Goal: Information Seeking & Learning: Learn about a topic

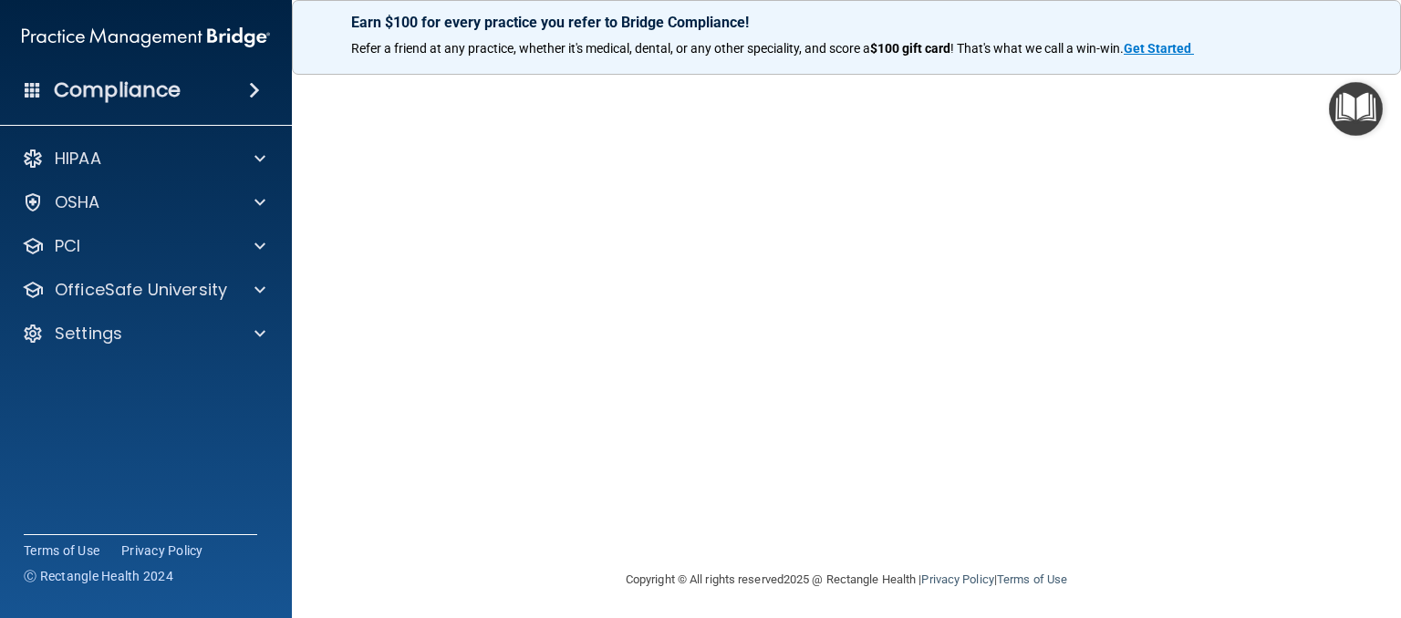
scroll to position [119, 0]
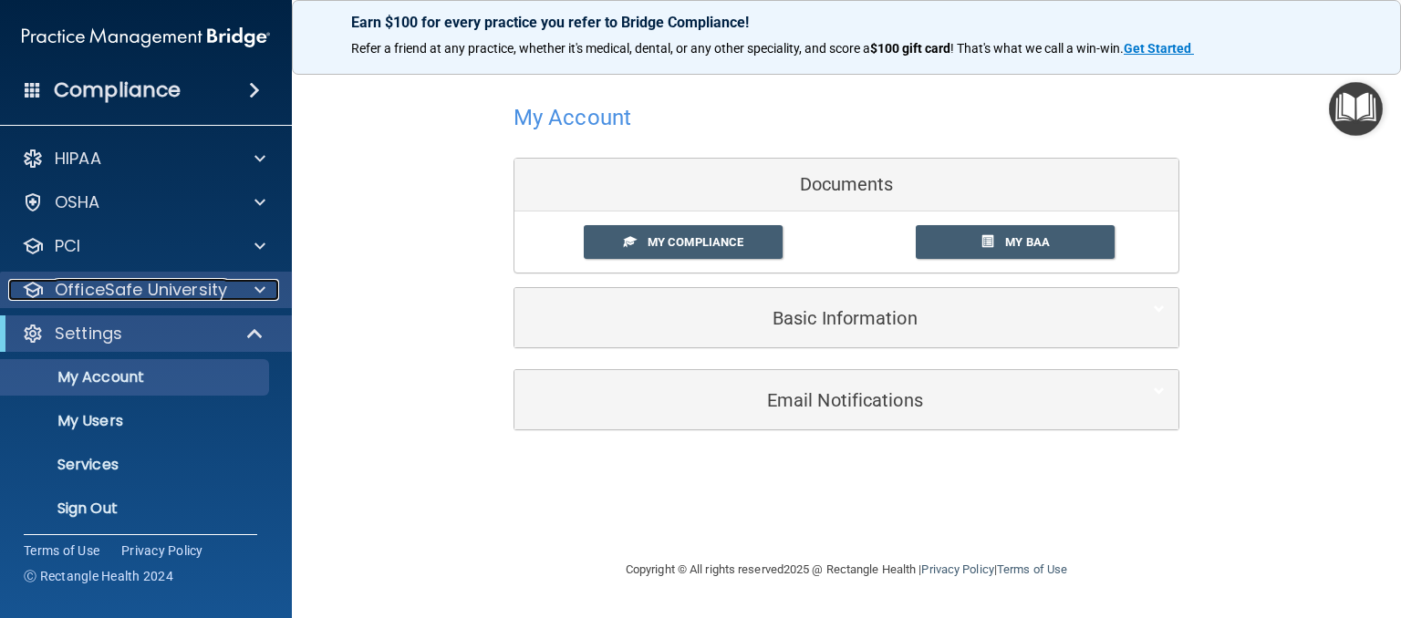
click at [252, 299] on div at bounding box center [257, 290] width 46 height 22
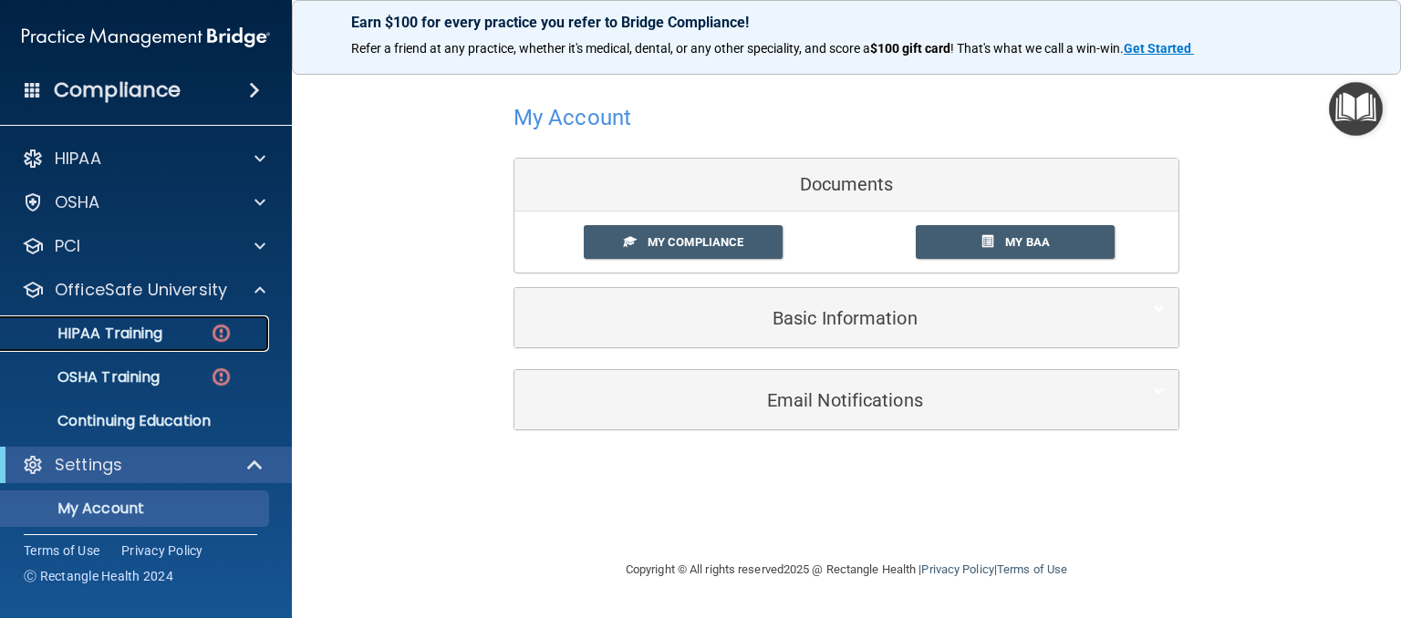
click at [124, 332] on p "HIPAA Training" at bounding box center [87, 334] width 150 height 18
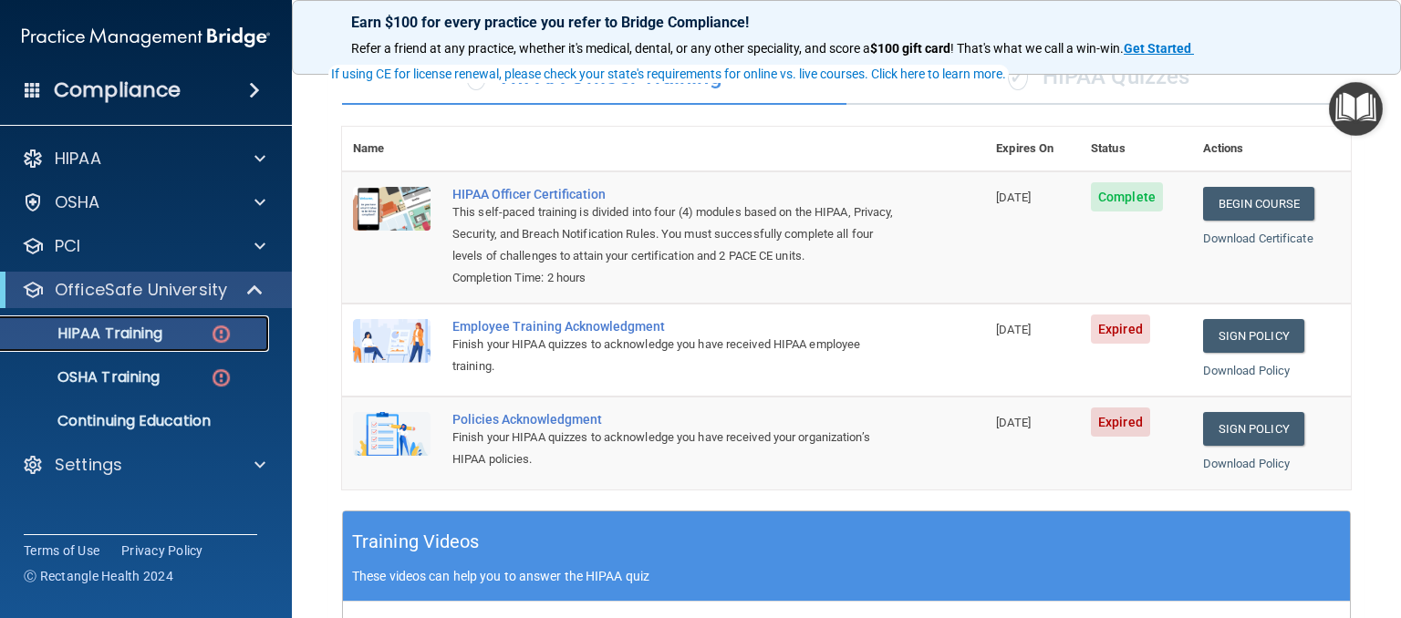
scroll to position [157, 0]
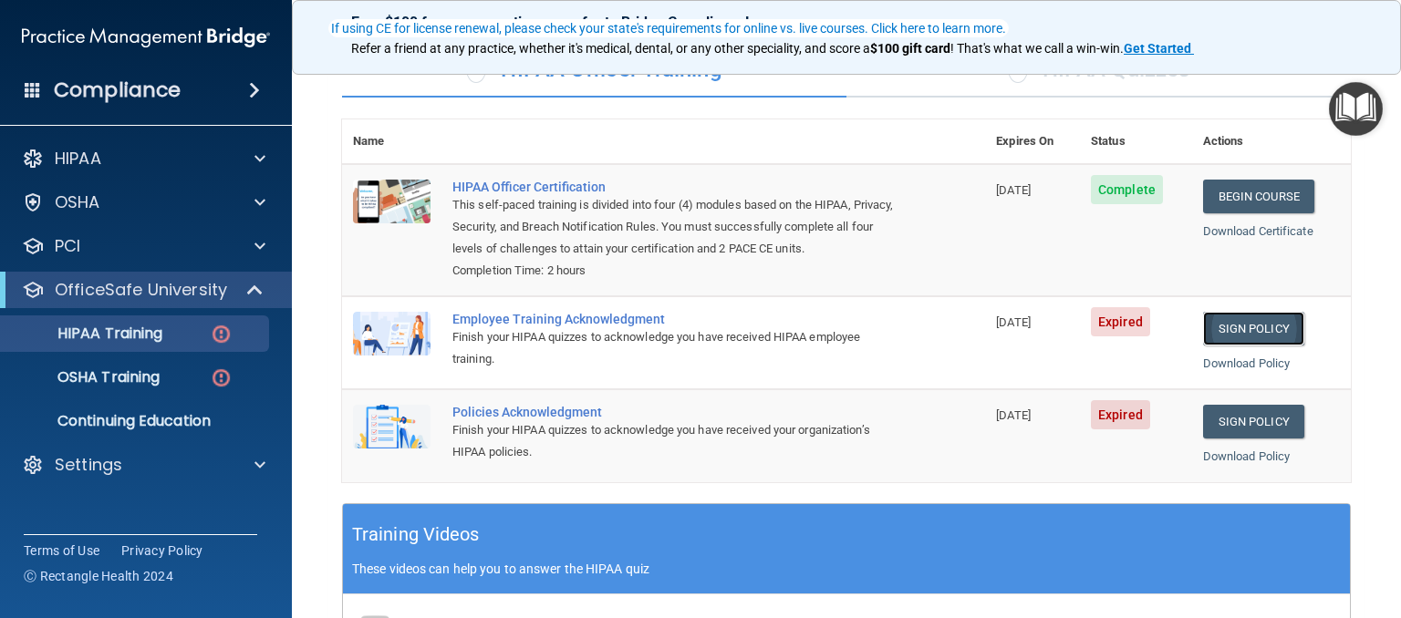
click at [1235, 346] on link "Sign Policy" at bounding box center [1253, 329] width 101 height 34
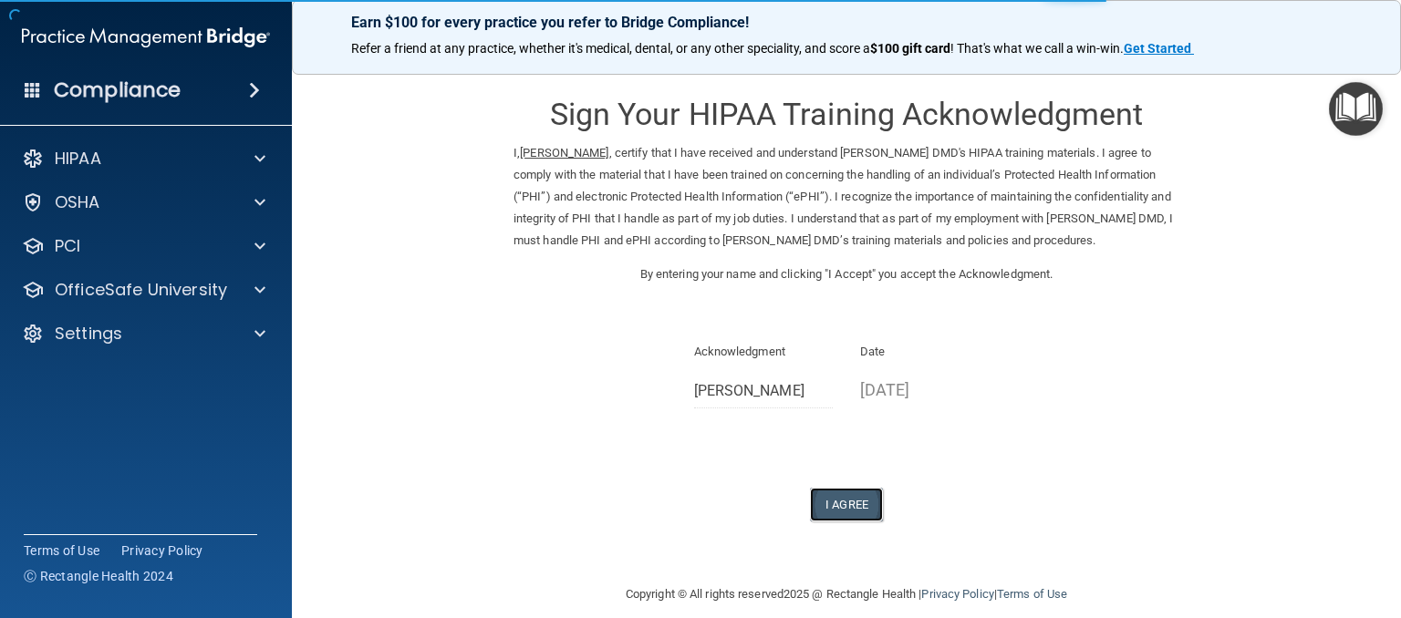
click at [838, 508] on button "I Agree" at bounding box center [846, 505] width 73 height 34
click at [833, 495] on button "I Agree" at bounding box center [846, 505] width 73 height 34
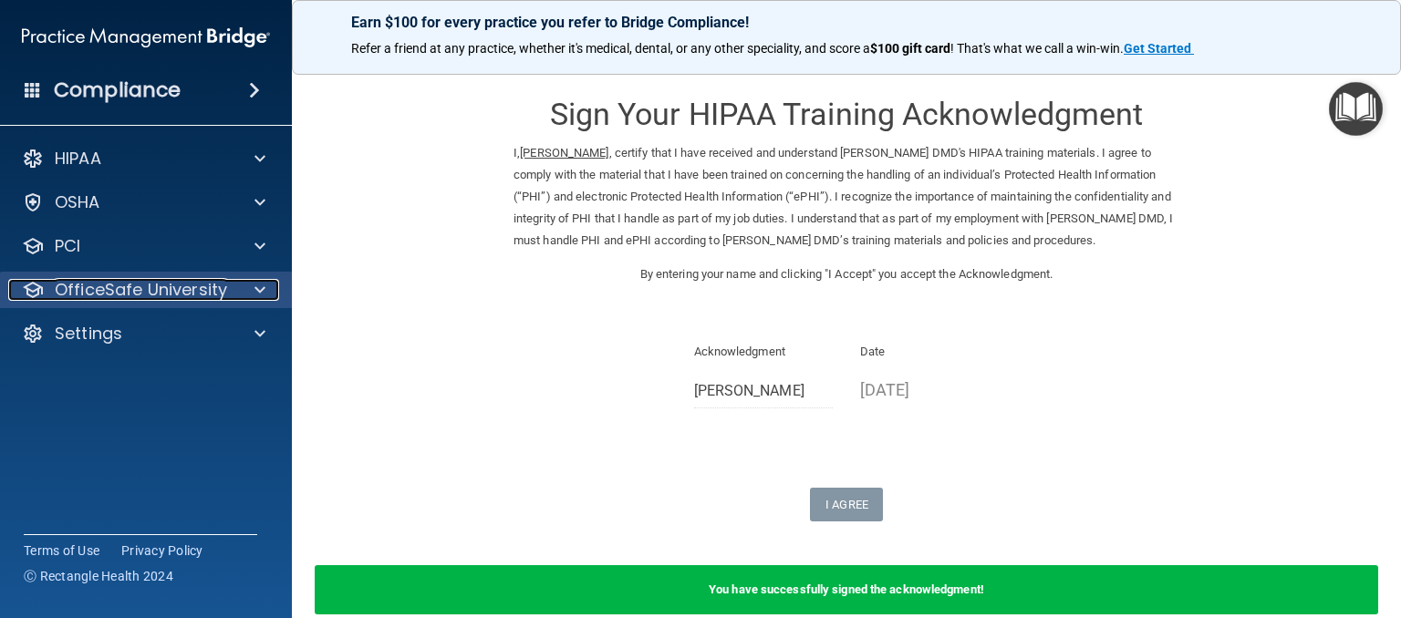
click at [264, 287] on span at bounding box center [259, 290] width 11 height 22
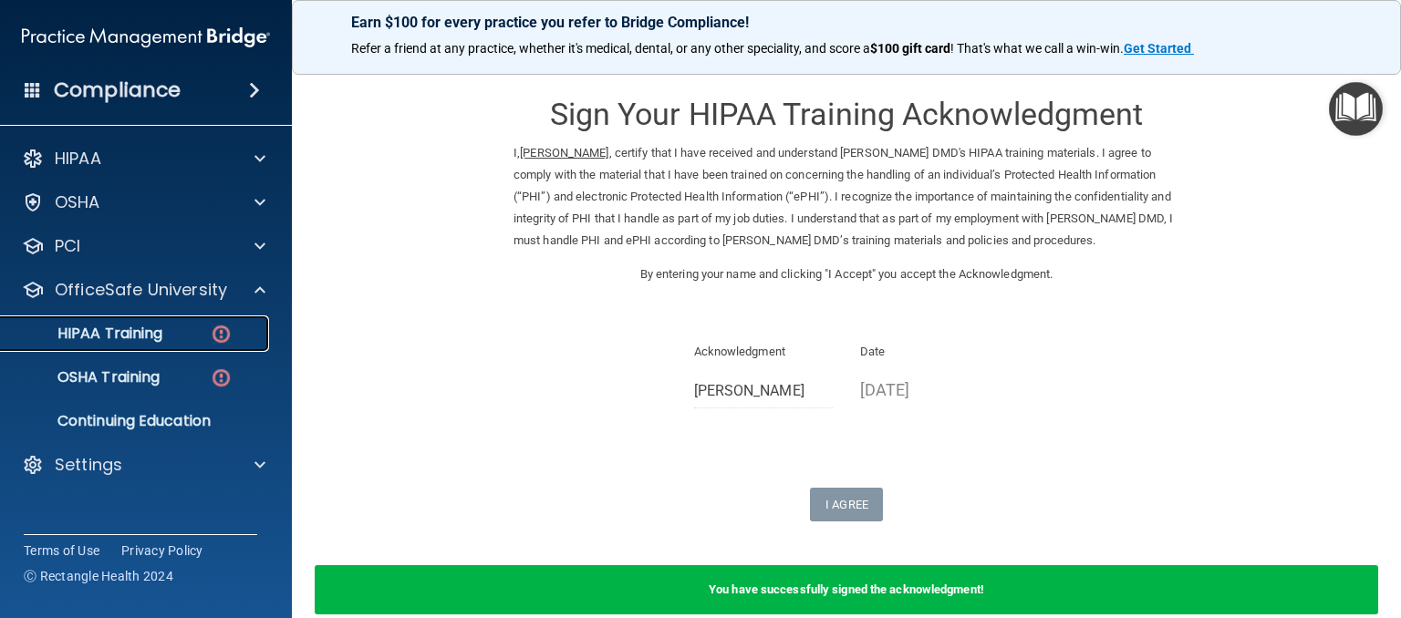
click at [174, 337] on div "HIPAA Training" at bounding box center [136, 334] width 249 height 18
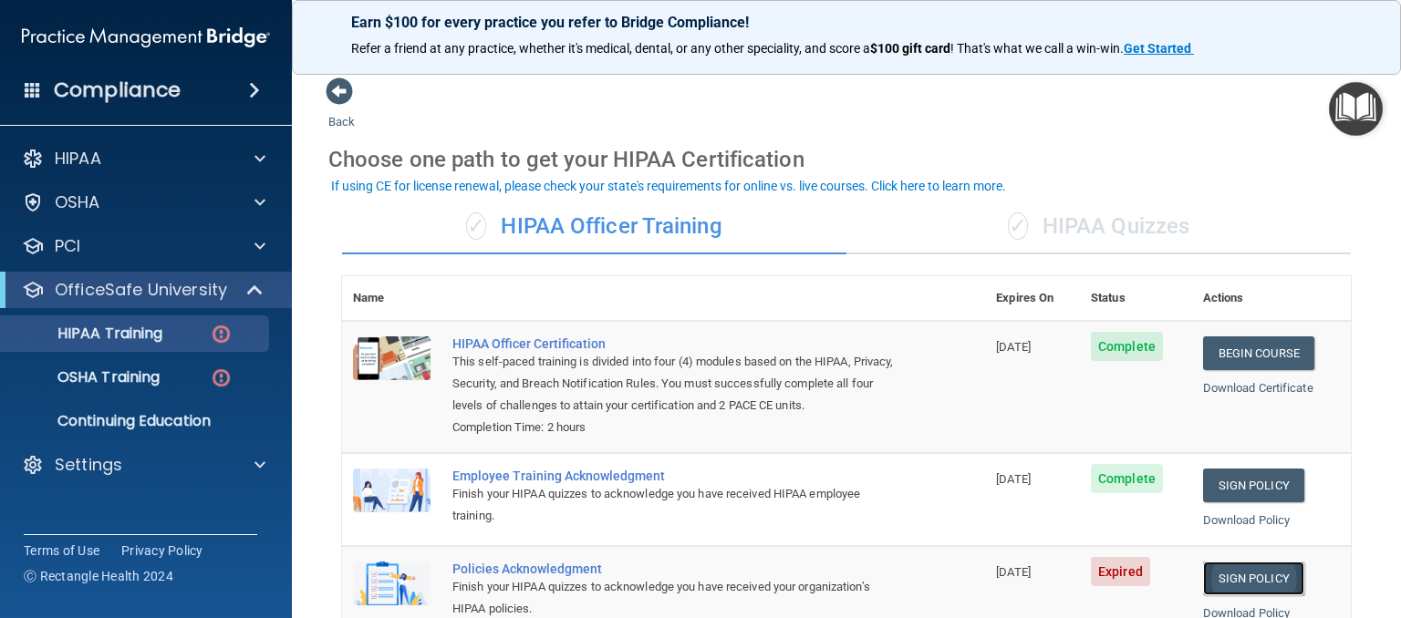
click at [1234, 595] on link "Sign Policy" at bounding box center [1253, 579] width 101 height 34
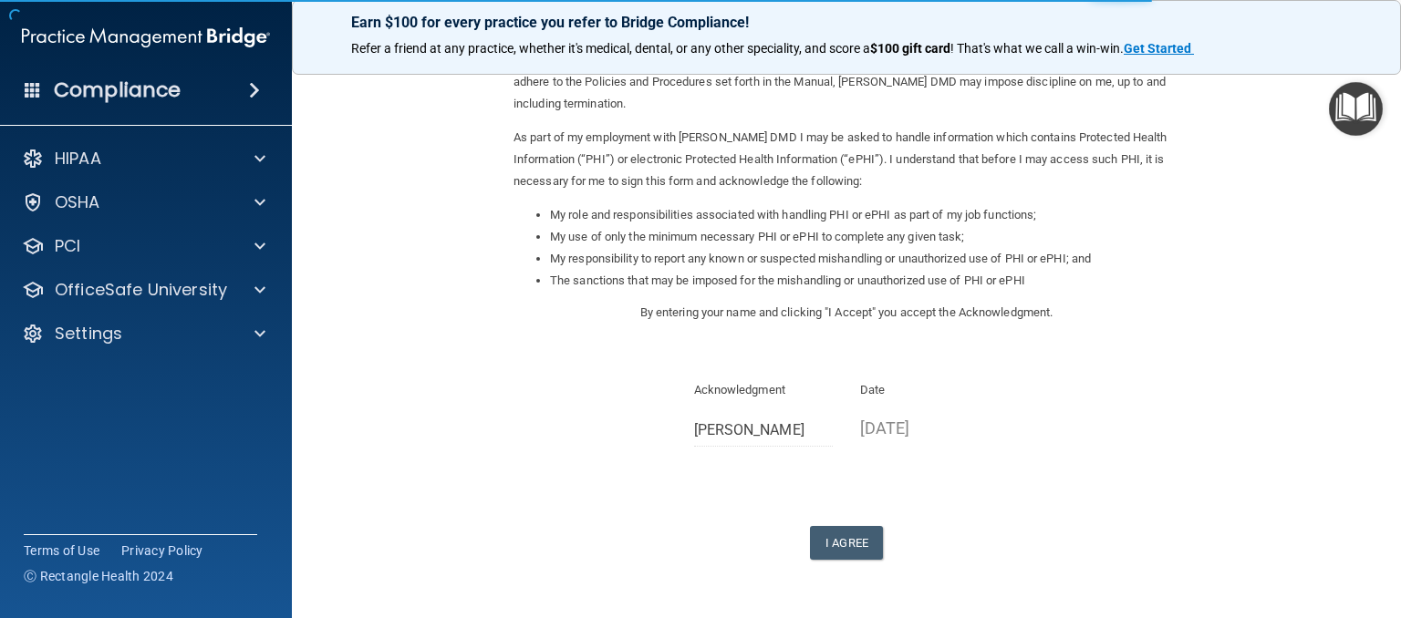
scroll to position [163, 0]
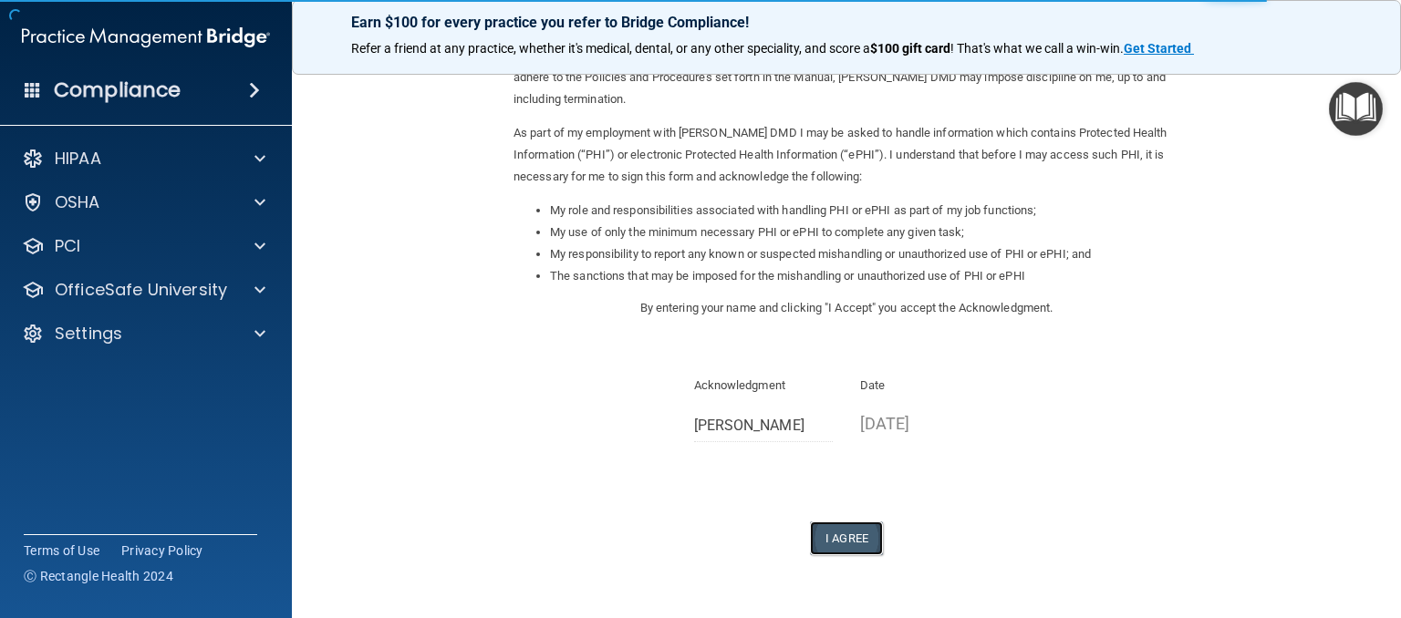
click at [810, 541] on button "I Agree" at bounding box center [846, 539] width 73 height 34
click at [842, 540] on button "I Agree" at bounding box center [846, 539] width 73 height 34
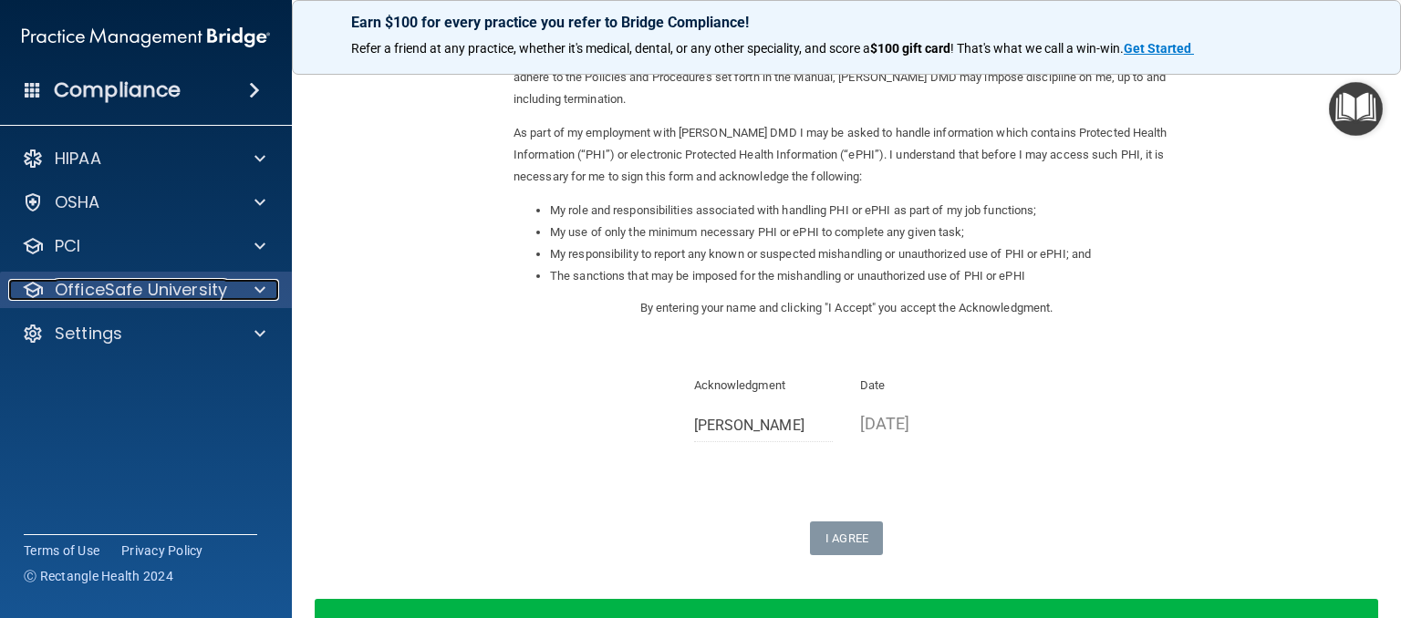
click at [257, 289] on span at bounding box center [259, 290] width 11 height 22
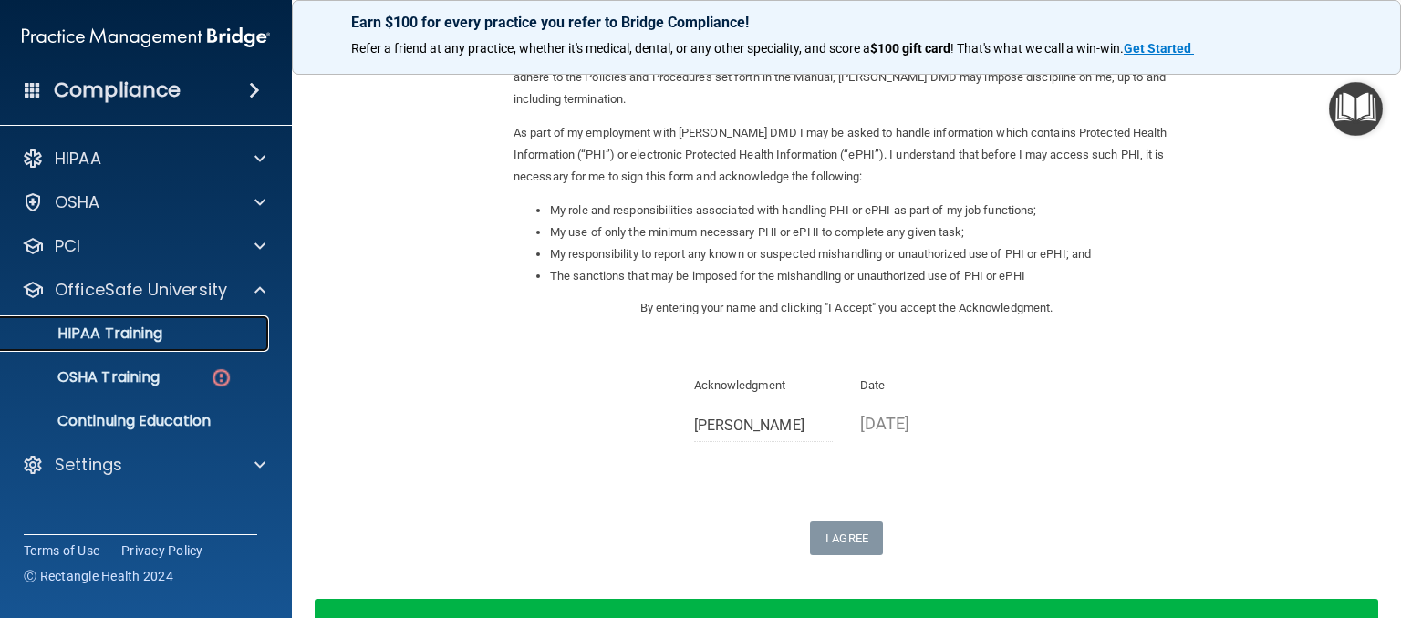
click at [171, 342] on div "HIPAA Training" at bounding box center [136, 334] width 249 height 18
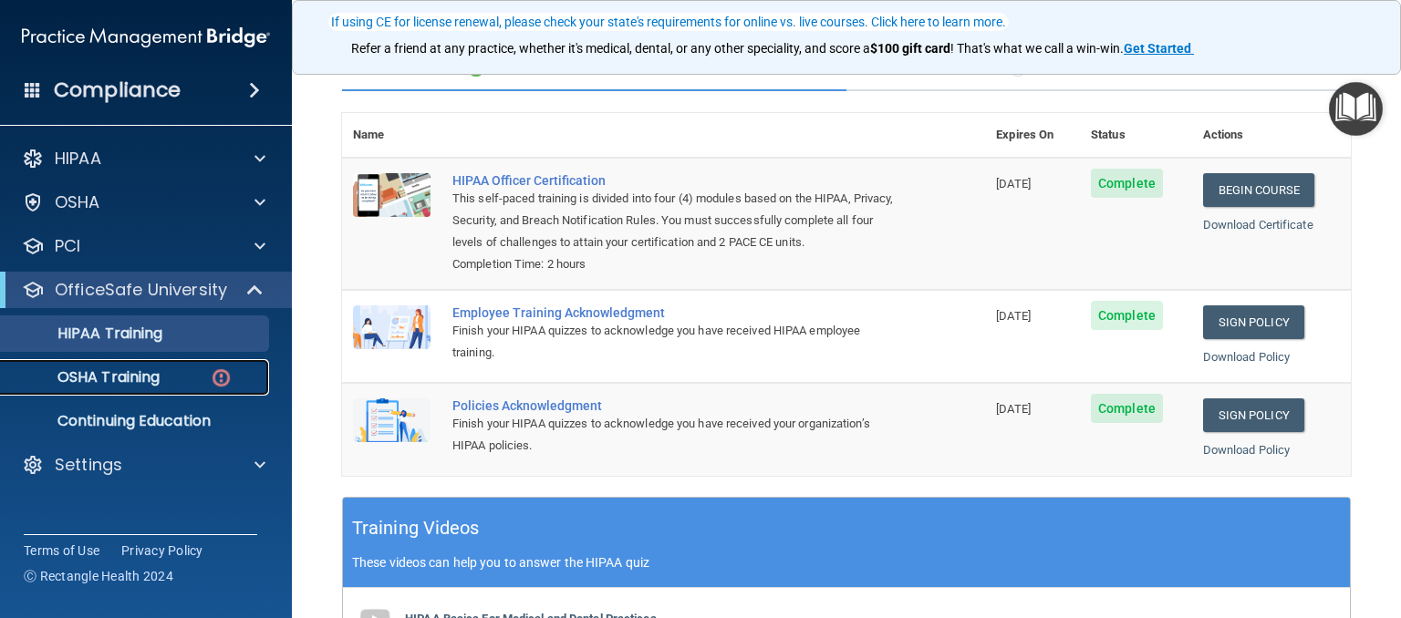
click at [125, 368] on p "OSHA Training" at bounding box center [86, 377] width 148 height 18
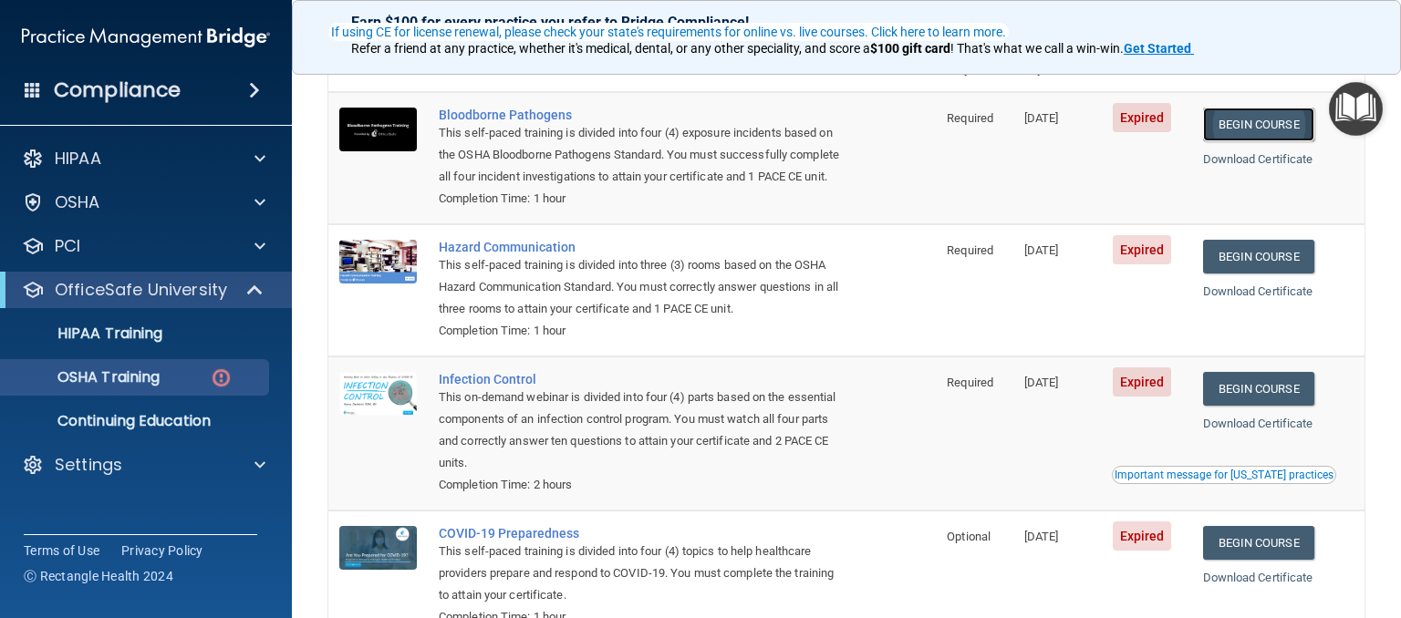
click at [1226, 131] on link "Begin Course" at bounding box center [1258, 125] width 111 height 34
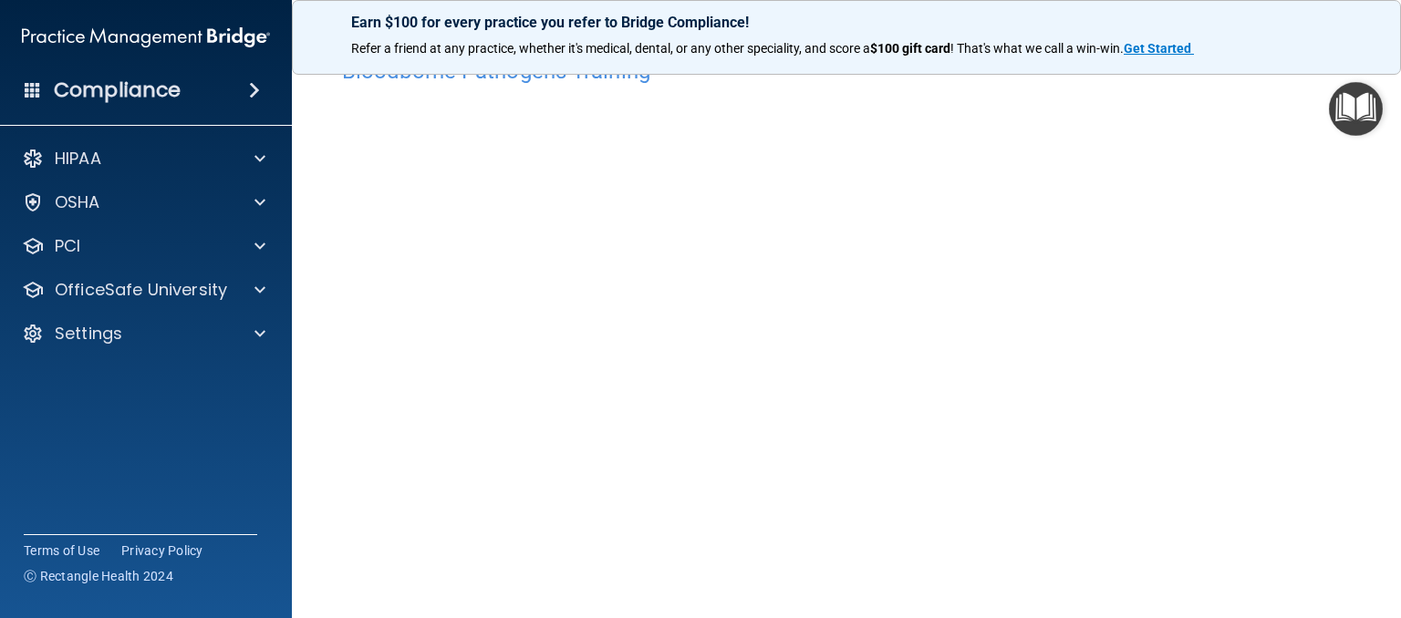
scroll to position [52, 0]
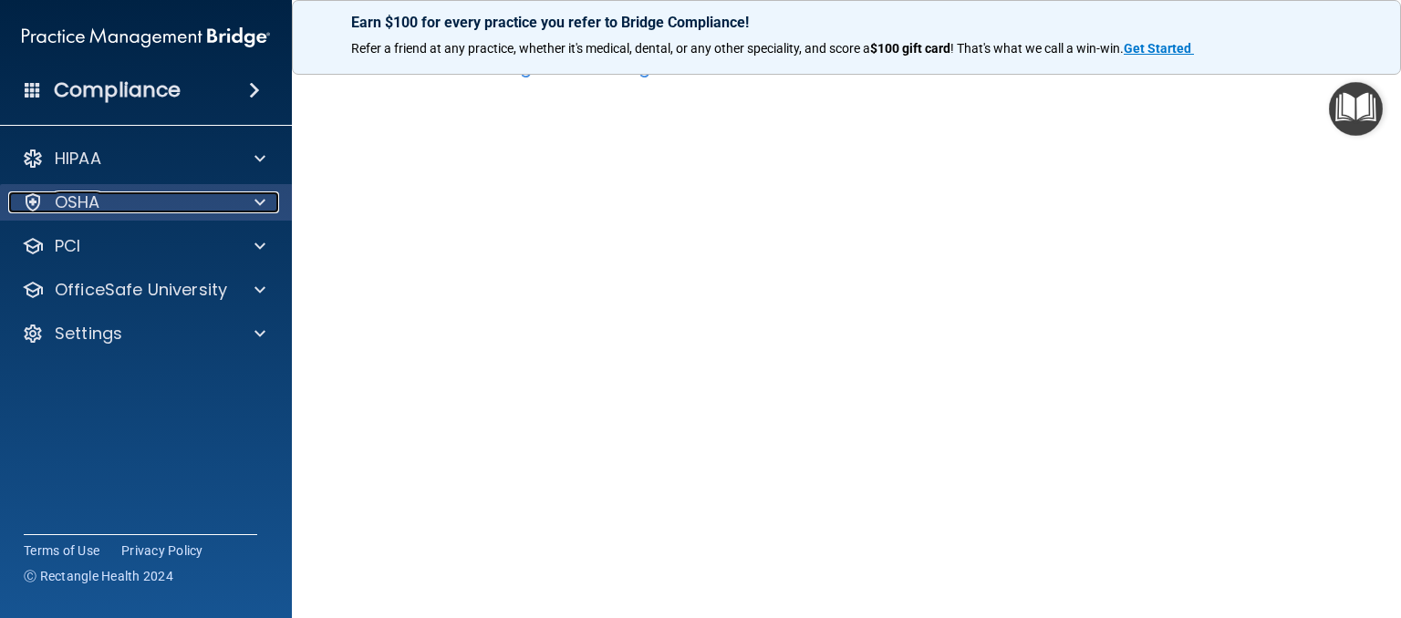
click at [248, 209] on div at bounding box center [257, 202] width 46 height 22
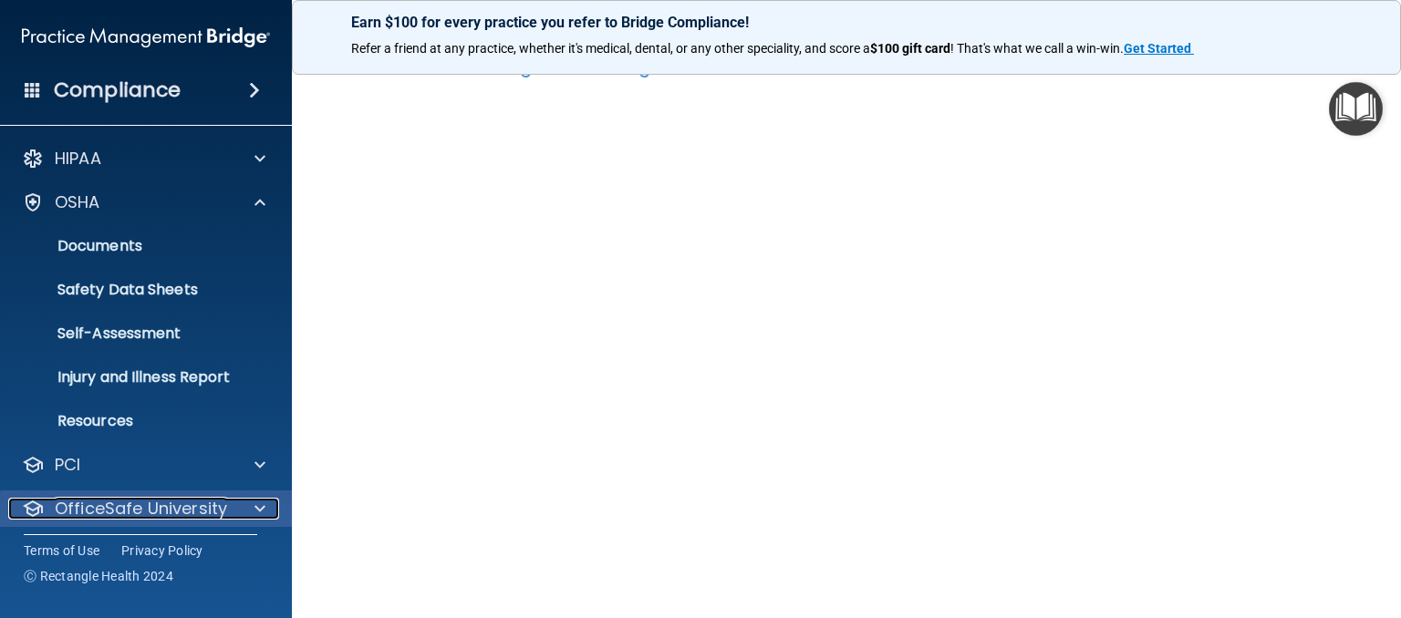
click at [163, 504] on p "OfficeSafe University" at bounding box center [141, 509] width 172 height 22
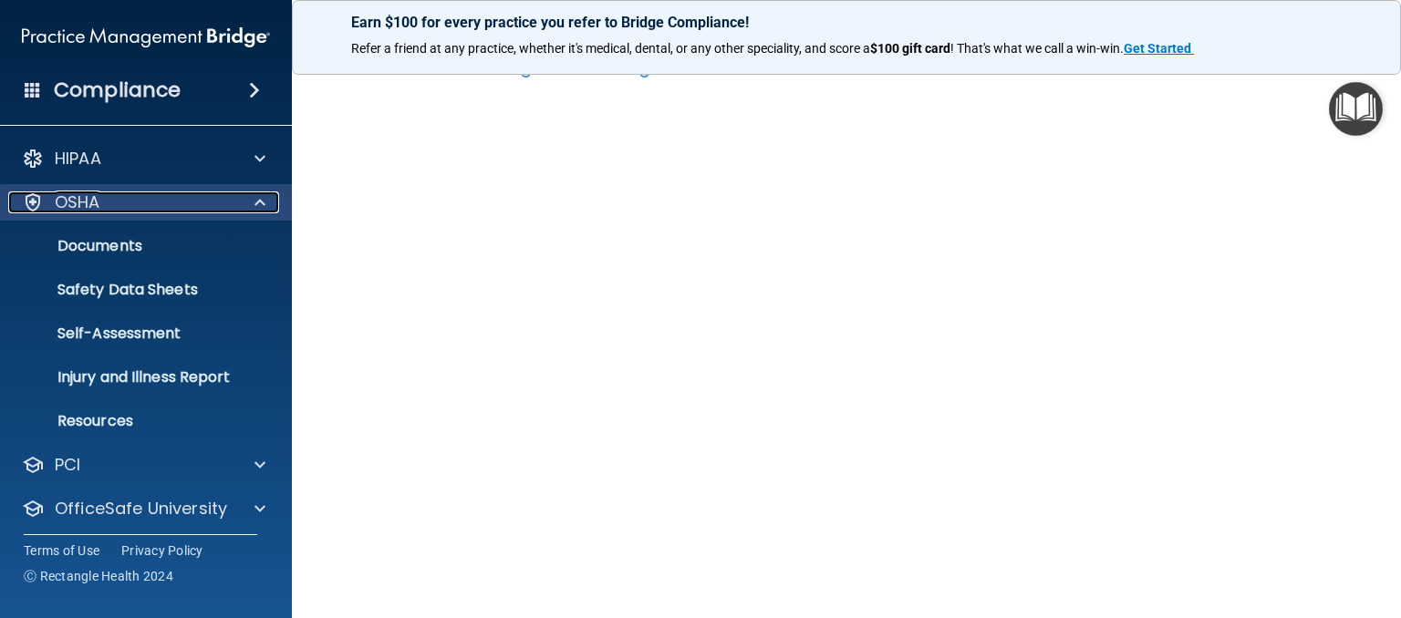
click at [255, 198] on span at bounding box center [259, 202] width 11 height 22
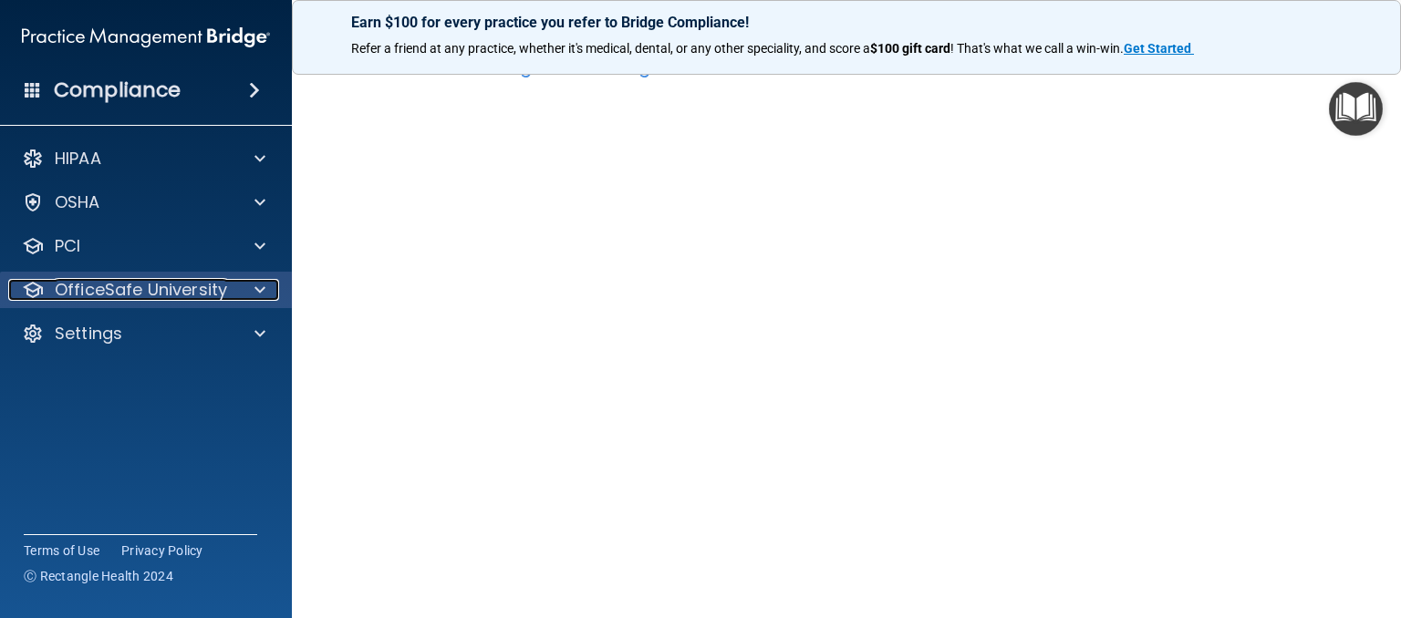
click at [259, 285] on span at bounding box center [259, 290] width 11 height 22
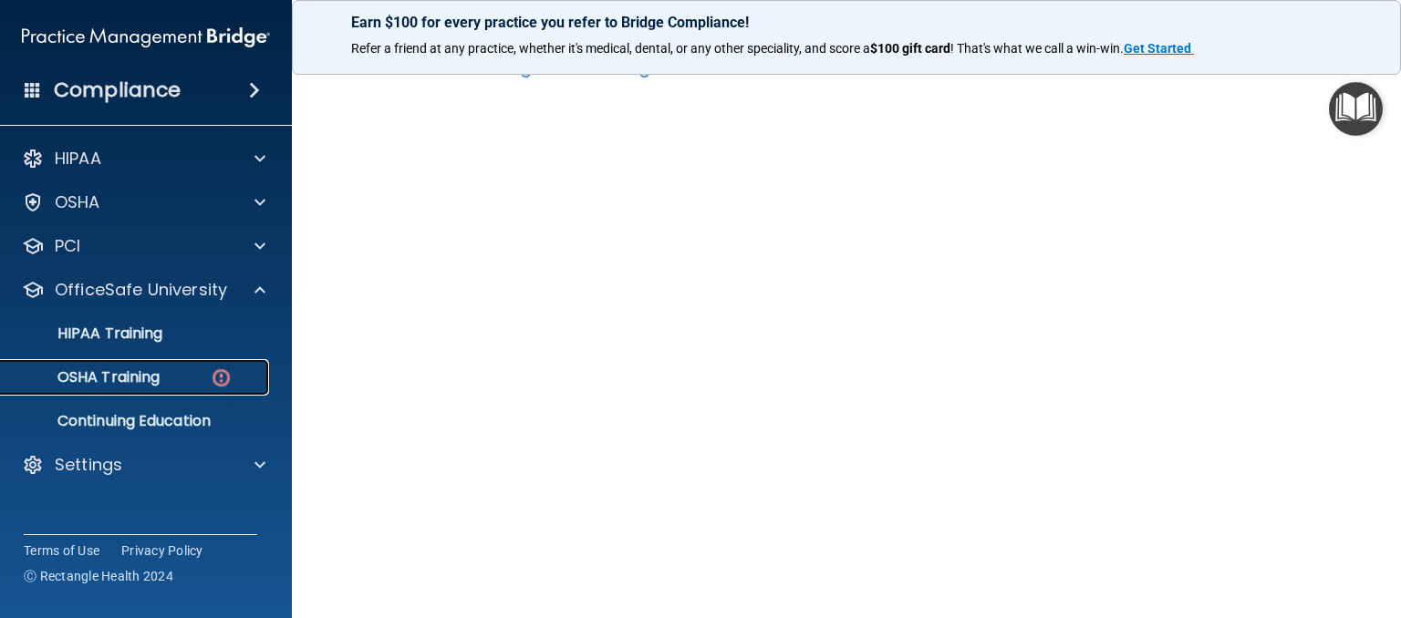
click at [220, 381] on img at bounding box center [221, 378] width 23 height 23
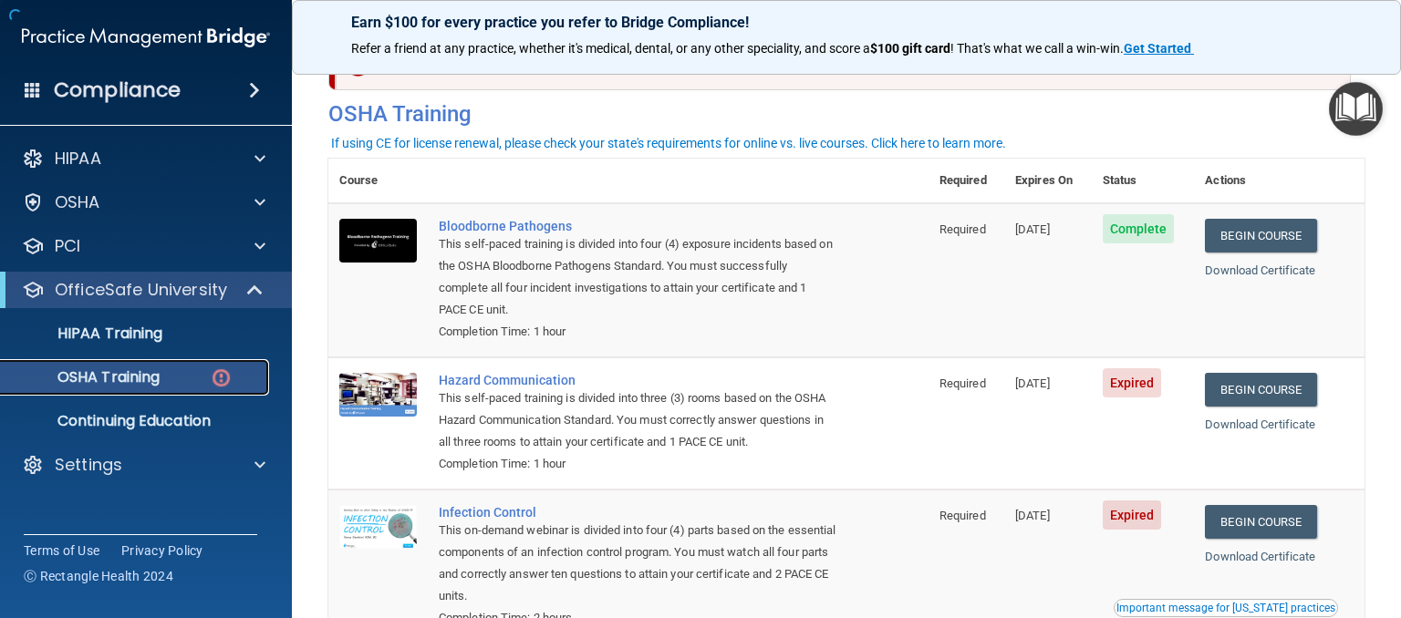
click at [139, 381] on p "OSHA Training" at bounding box center [86, 377] width 148 height 18
click at [1259, 388] on link "Begin Course" at bounding box center [1259, 390] width 111 height 34
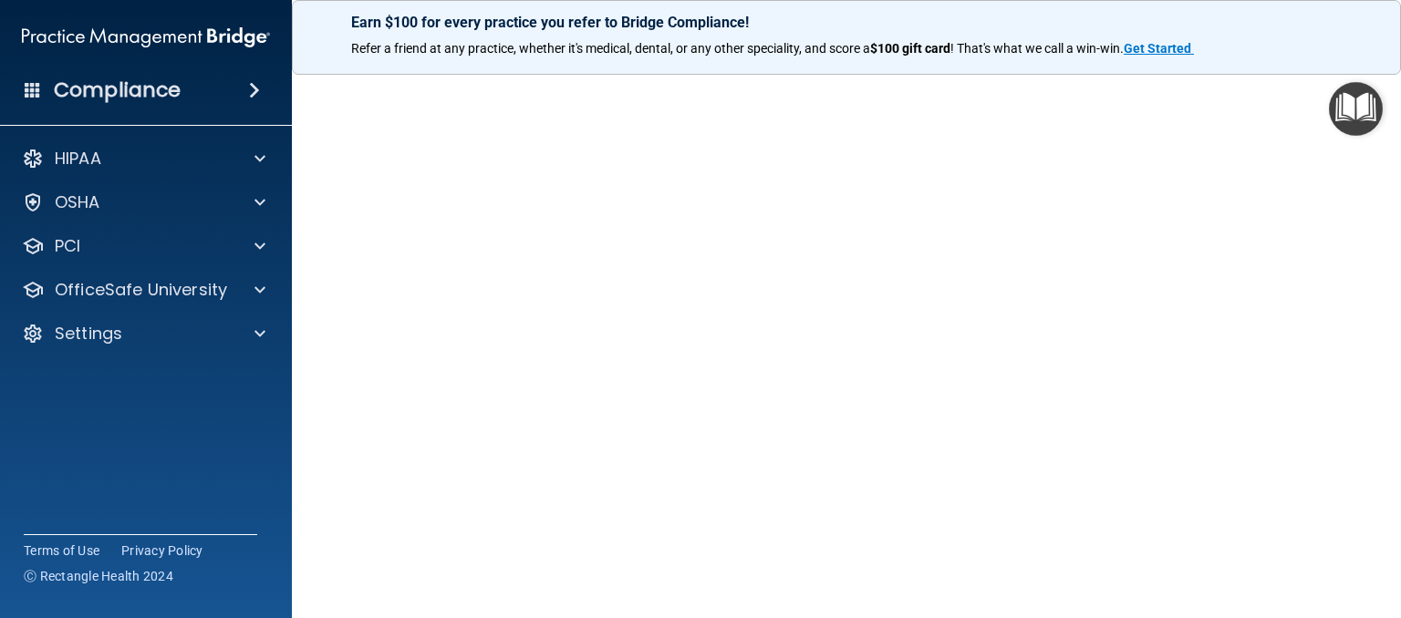
scroll to position [67, 0]
click at [258, 154] on span at bounding box center [259, 159] width 11 height 22
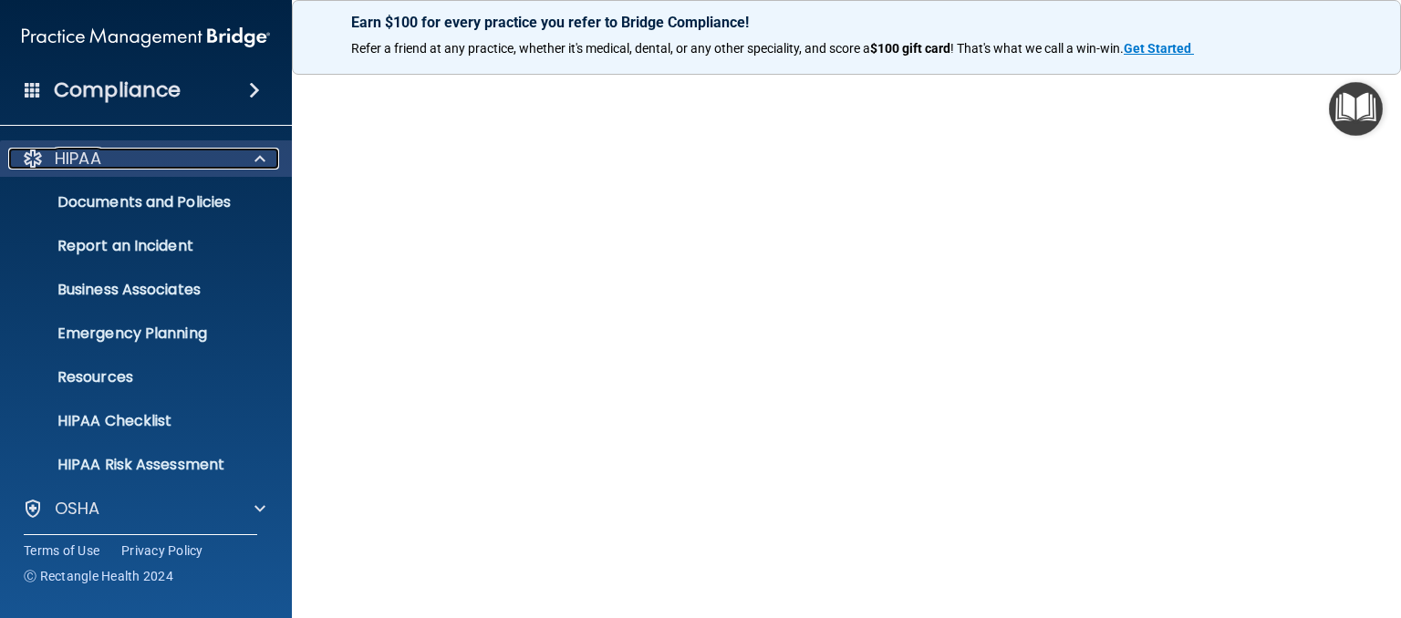
click at [257, 151] on span at bounding box center [259, 159] width 11 height 22
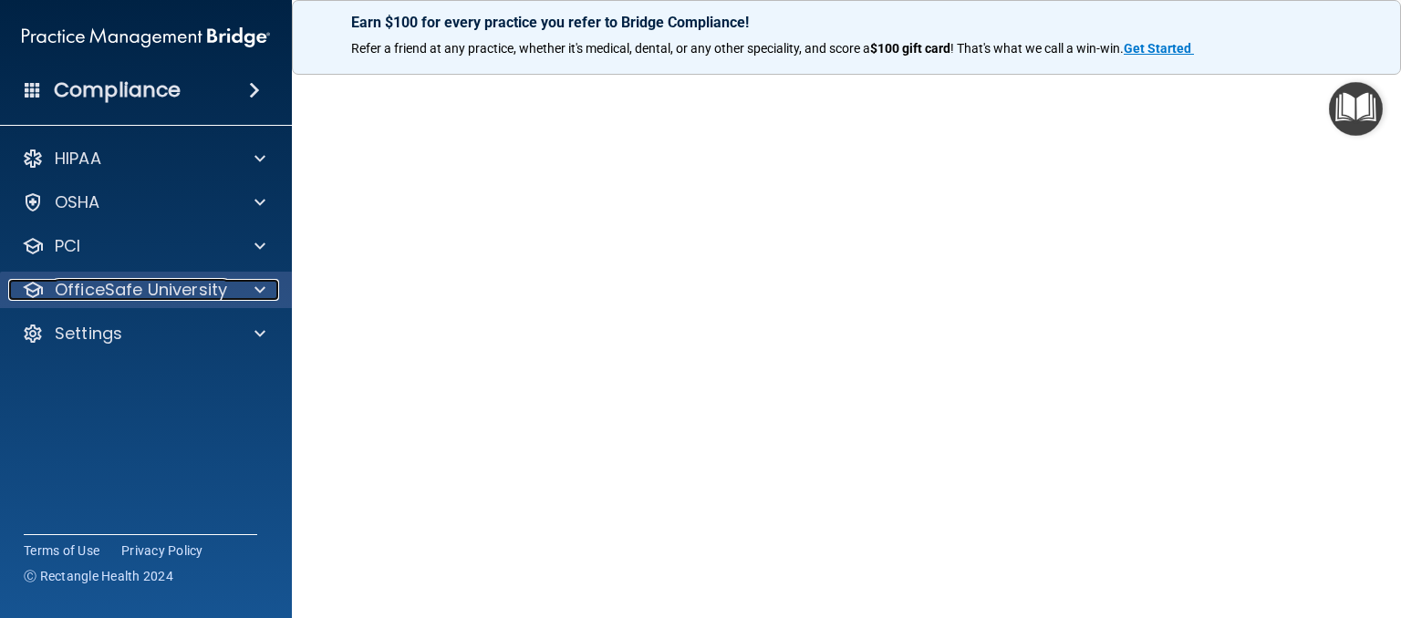
click at [256, 282] on span at bounding box center [259, 290] width 11 height 22
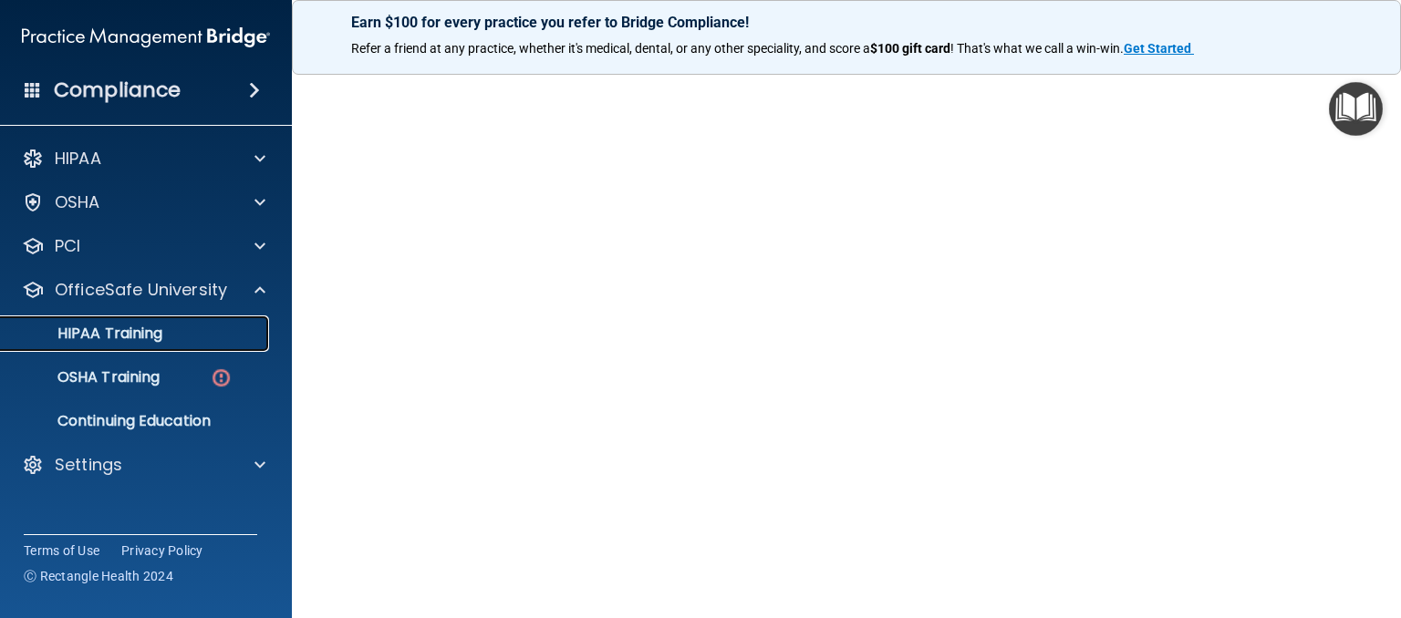
click at [107, 336] on p "HIPAA Training" at bounding box center [87, 334] width 150 height 18
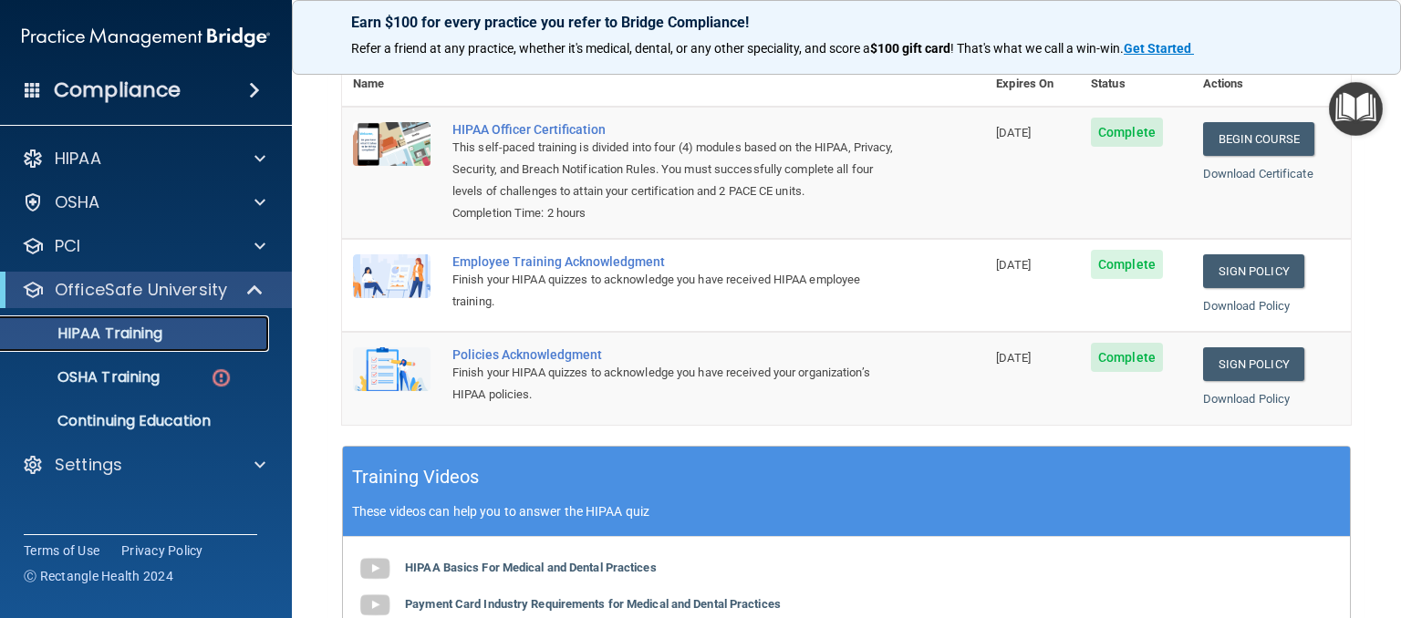
scroll to position [175, 0]
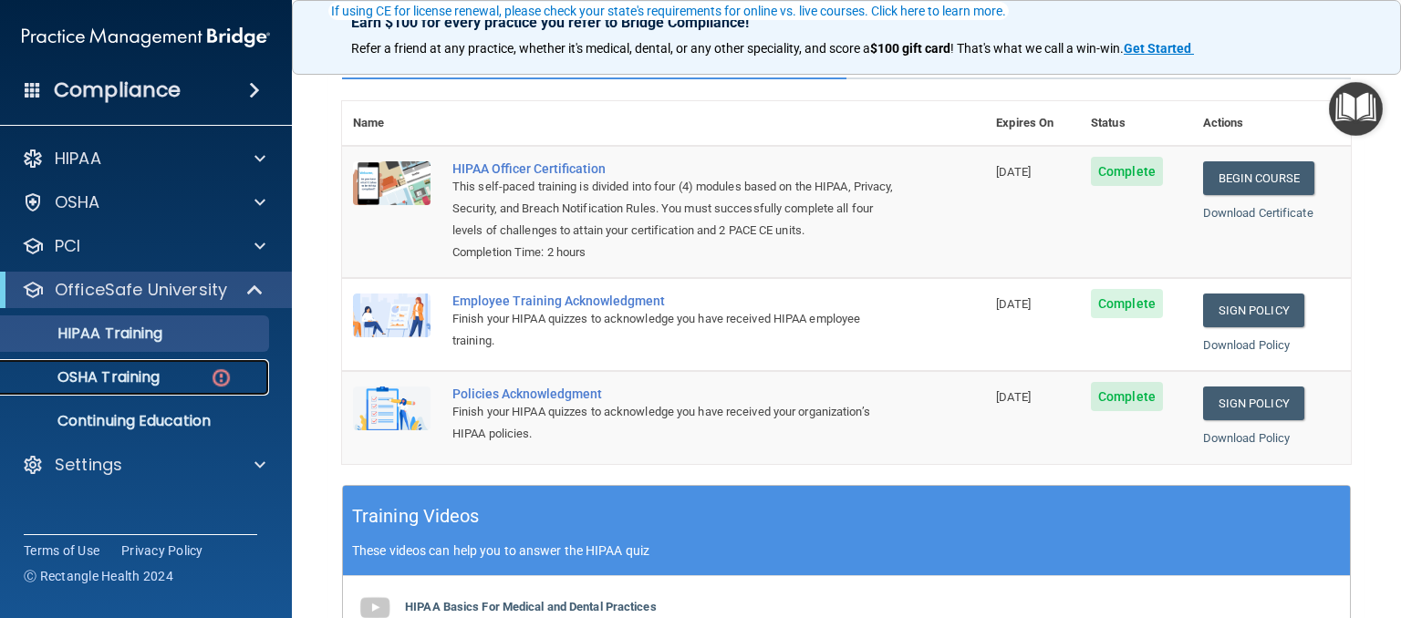
click at [128, 380] on p "OSHA Training" at bounding box center [86, 377] width 148 height 18
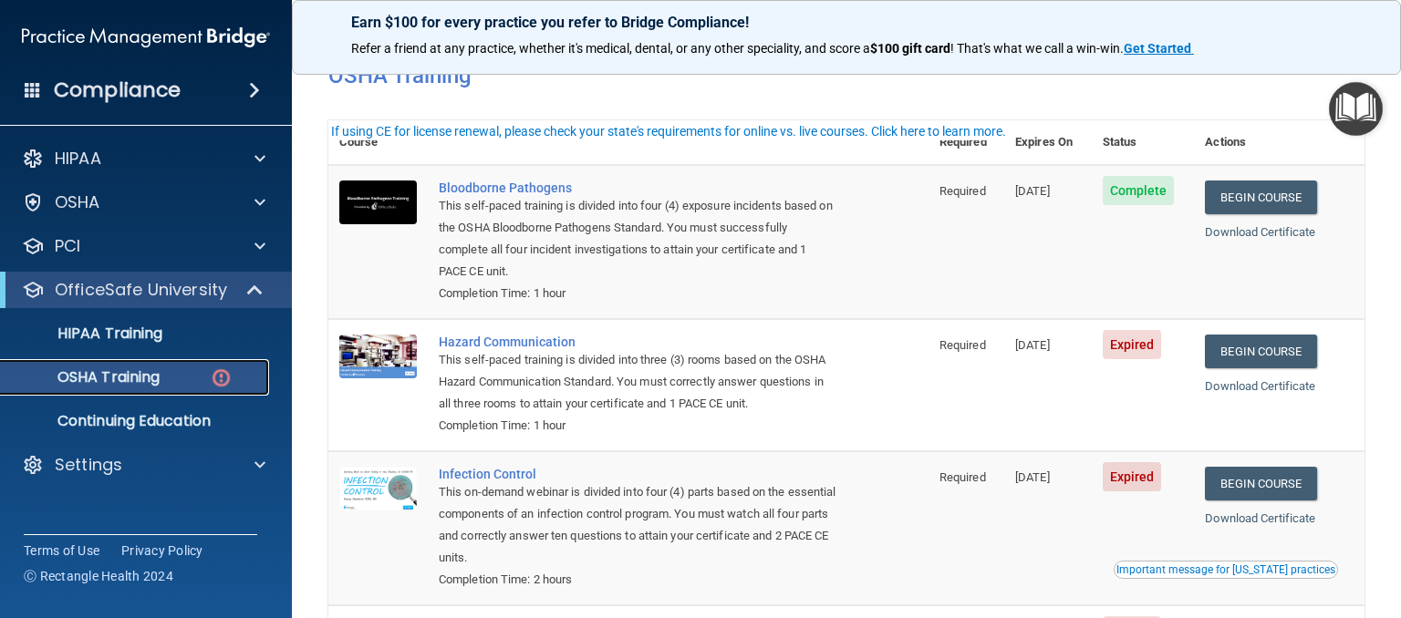
scroll to position [99, 0]
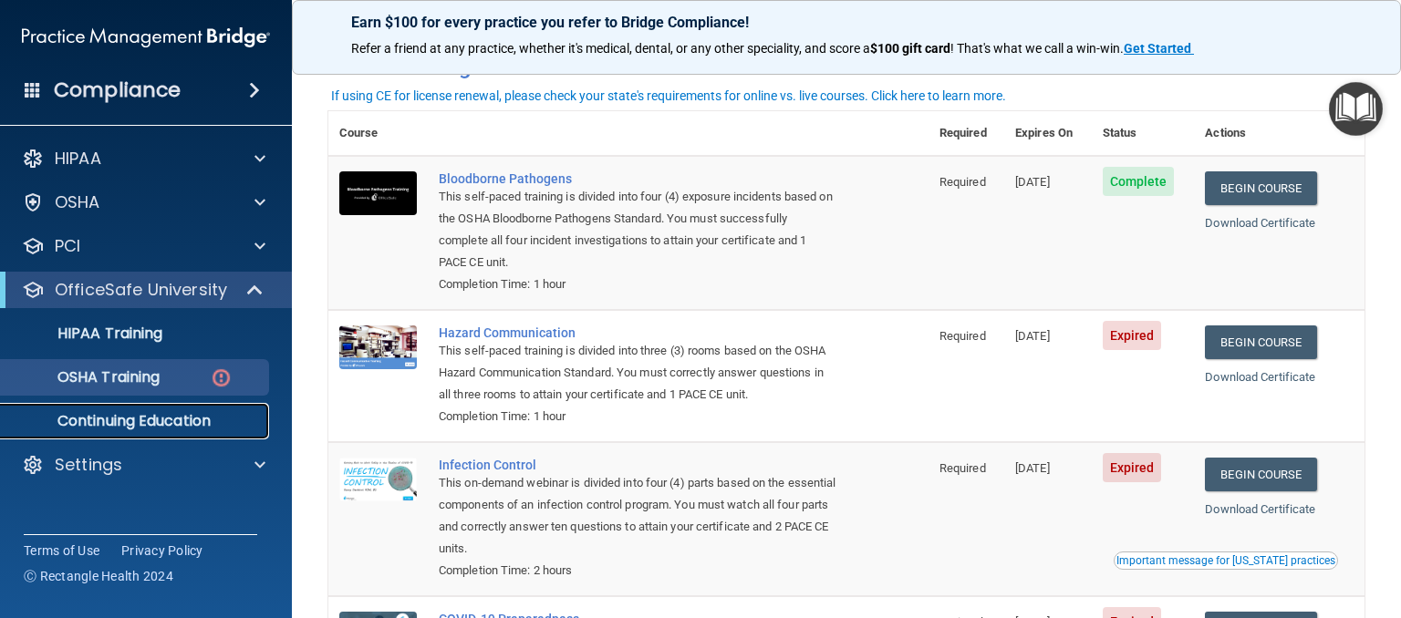
click at [131, 429] on p "Continuing Education" at bounding box center [136, 421] width 249 height 18
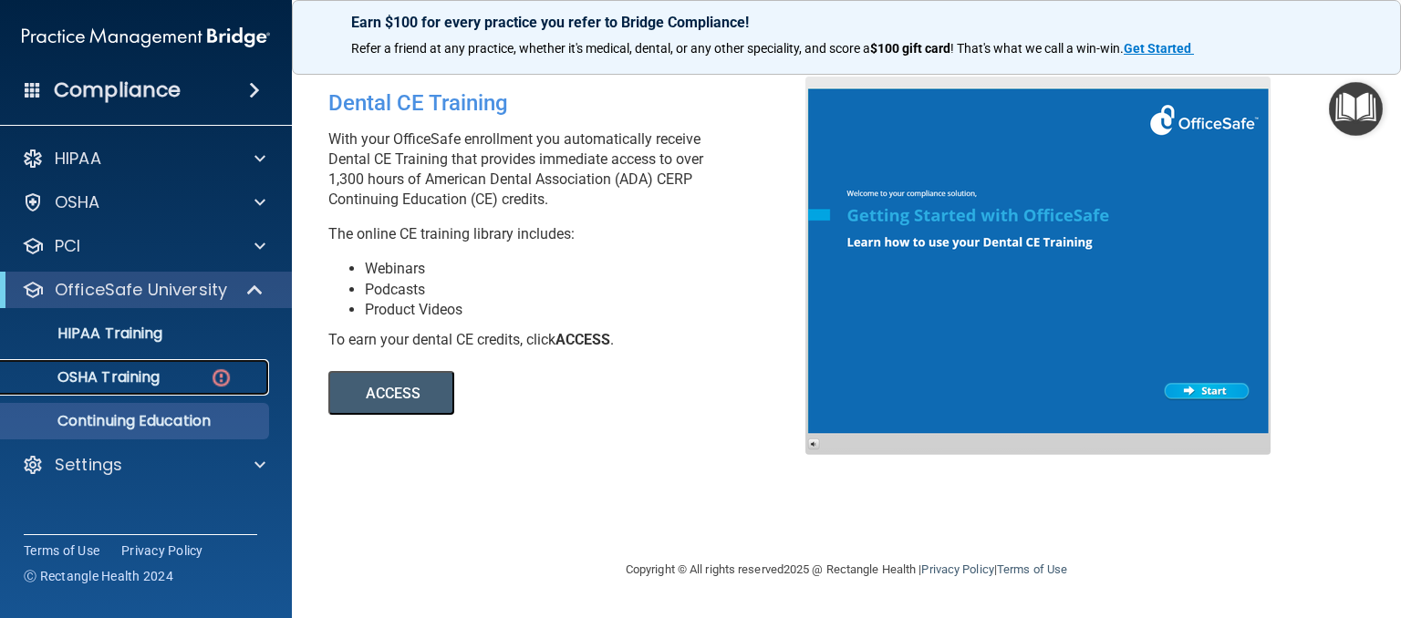
click at [164, 380] on div "OSHA Training" at bounding box center [136, 377] width 249 height 18
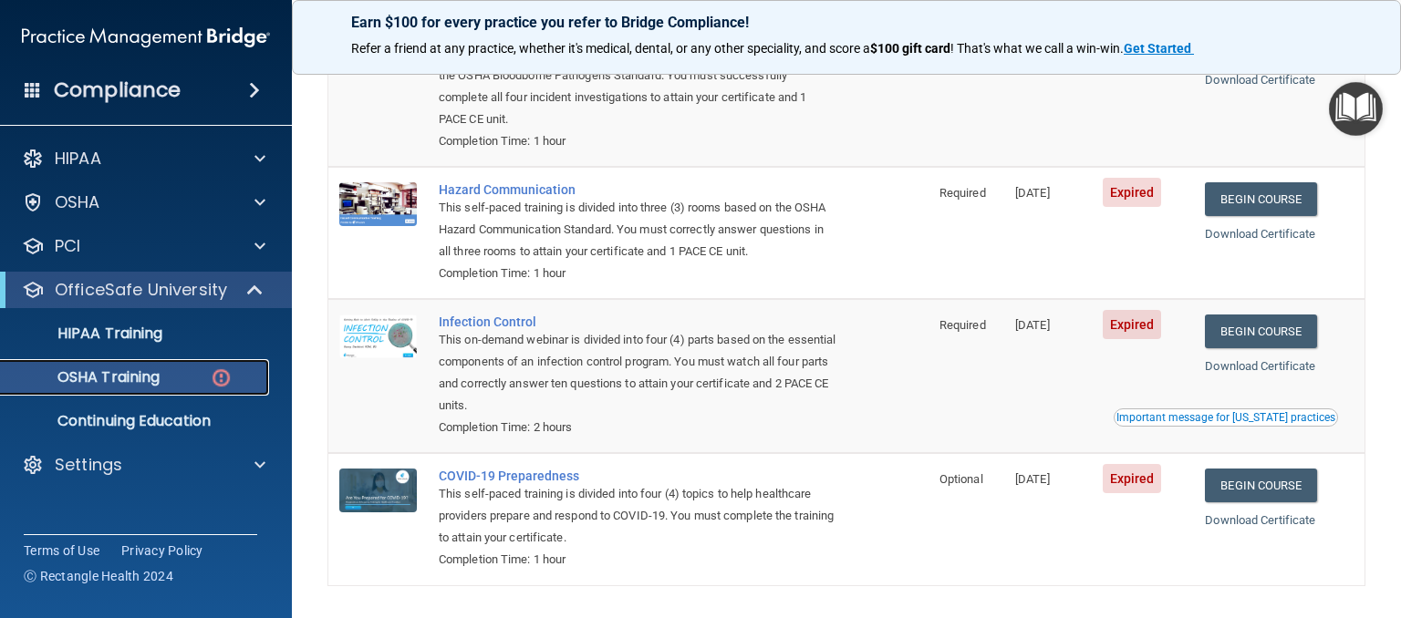
scroll to position [248, 0]
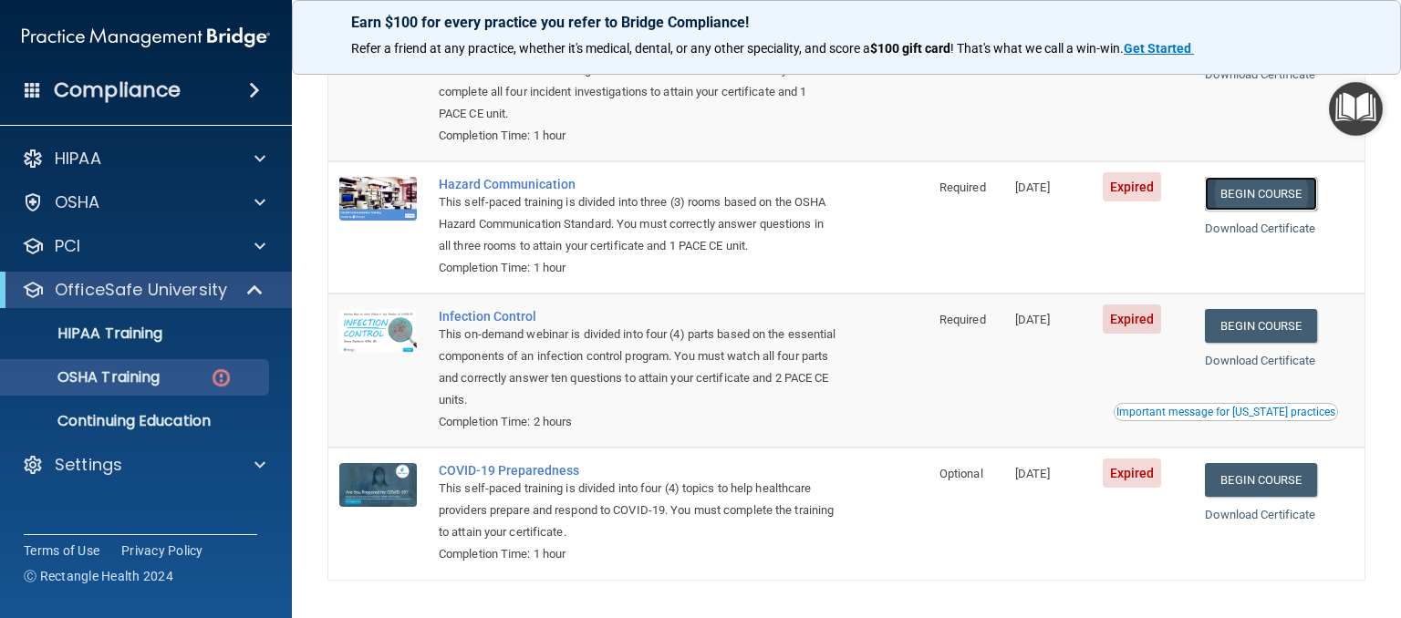
click at [1254, 200] on link "Begin Course" at bounding box center [1259, 194] width 111 height 34
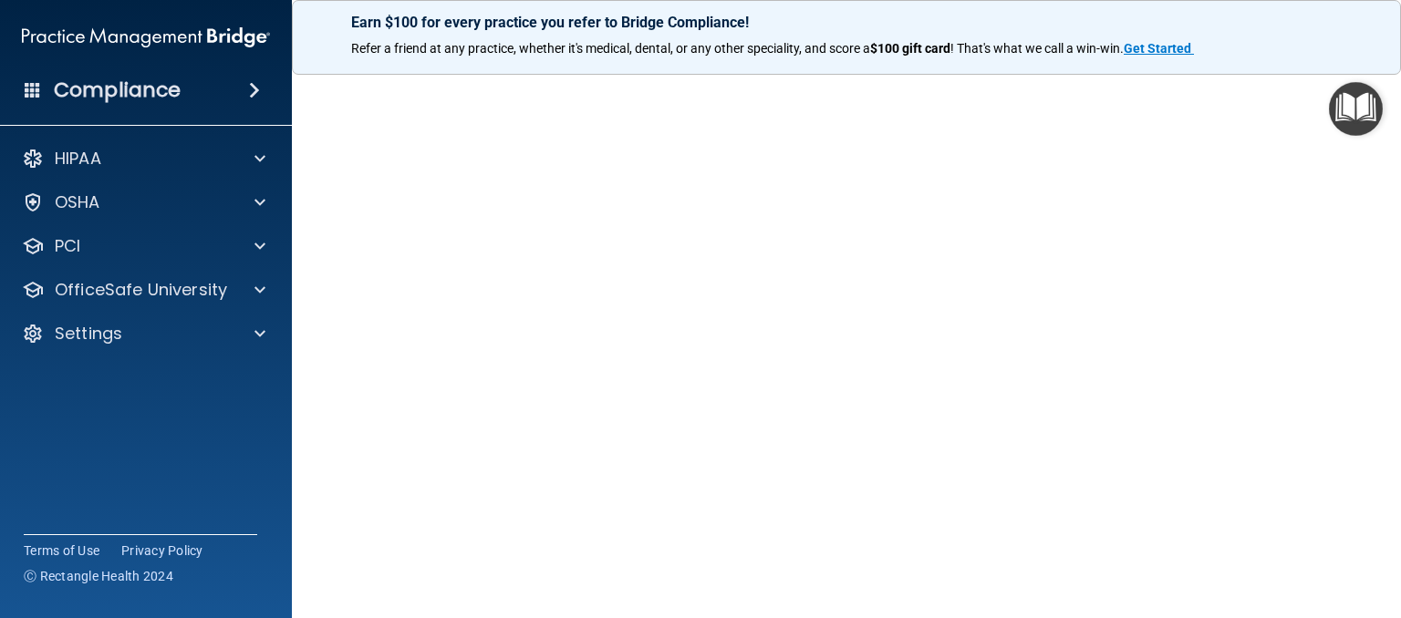
scroll to position [67, 0]
drag, startPoint x: 1393, startPoint y: 462, endPoint x: 1357, endPoint y: 591, distance: 133.6
click at [1357, 591] on main "Hazard Communication Training This course doesn’t expire until [DATE]. Are you …" at bounding box center [846, 338] width 1109 height 560
click at [214, 284] on p "OfficeSafe University" at bounding box center [141, 290] width 172 height 22
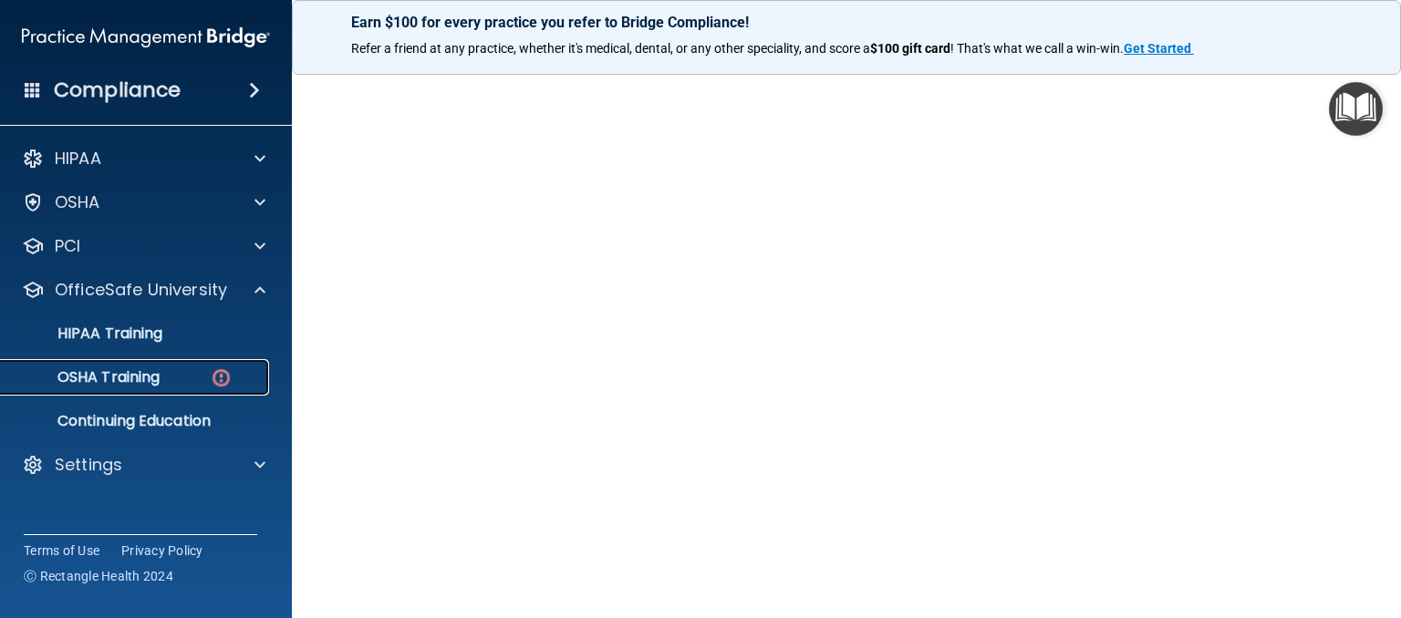
click at [171, 375] on div "OSHA Training" at bounding box center [136, 377] width 249 height 18
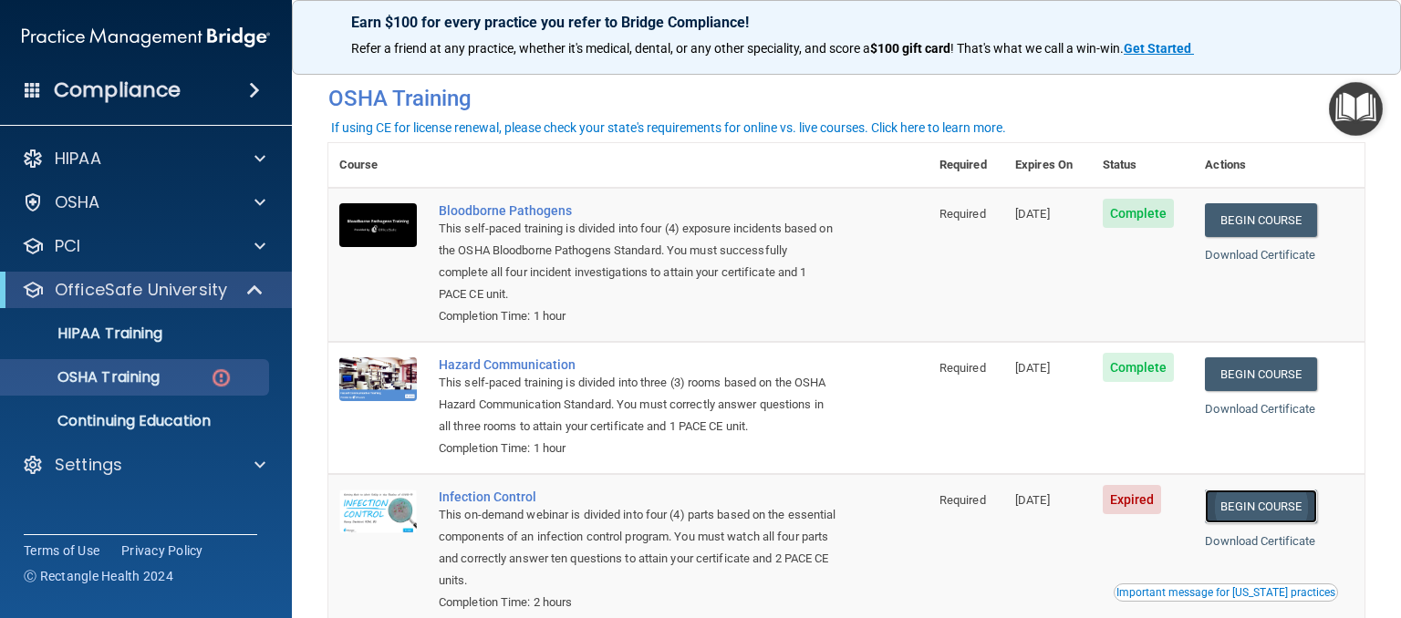
click at [1234, 505] on link "Begin Course" at bounding box center [1259, 507] width 111 height 34
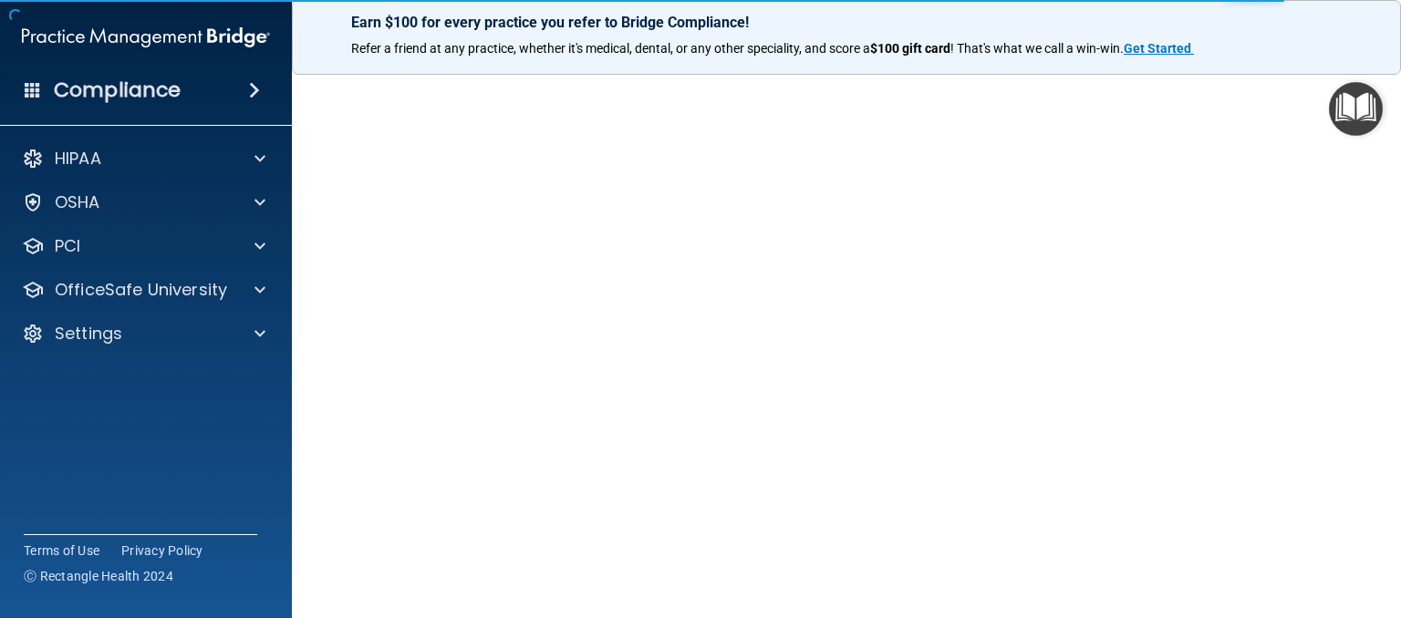
scroll to position [98, 0]
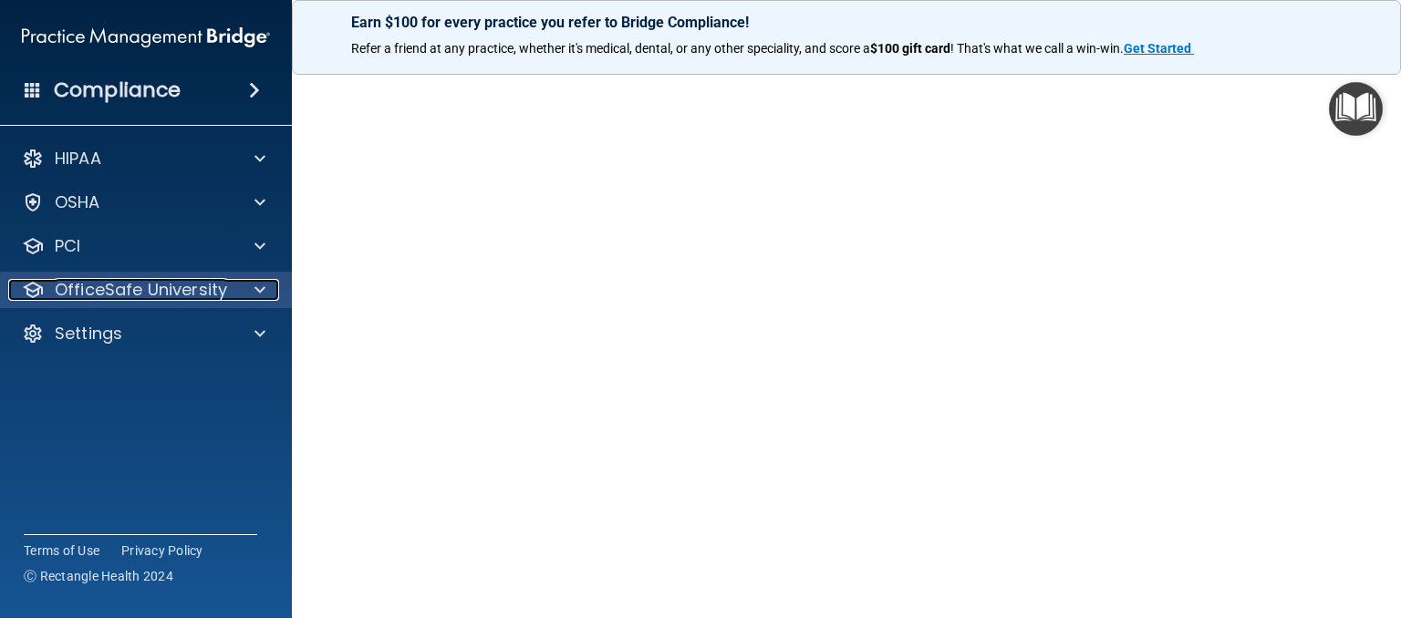
click at [251, 292] on div at bounding box center [257, 290] width 46 height 22
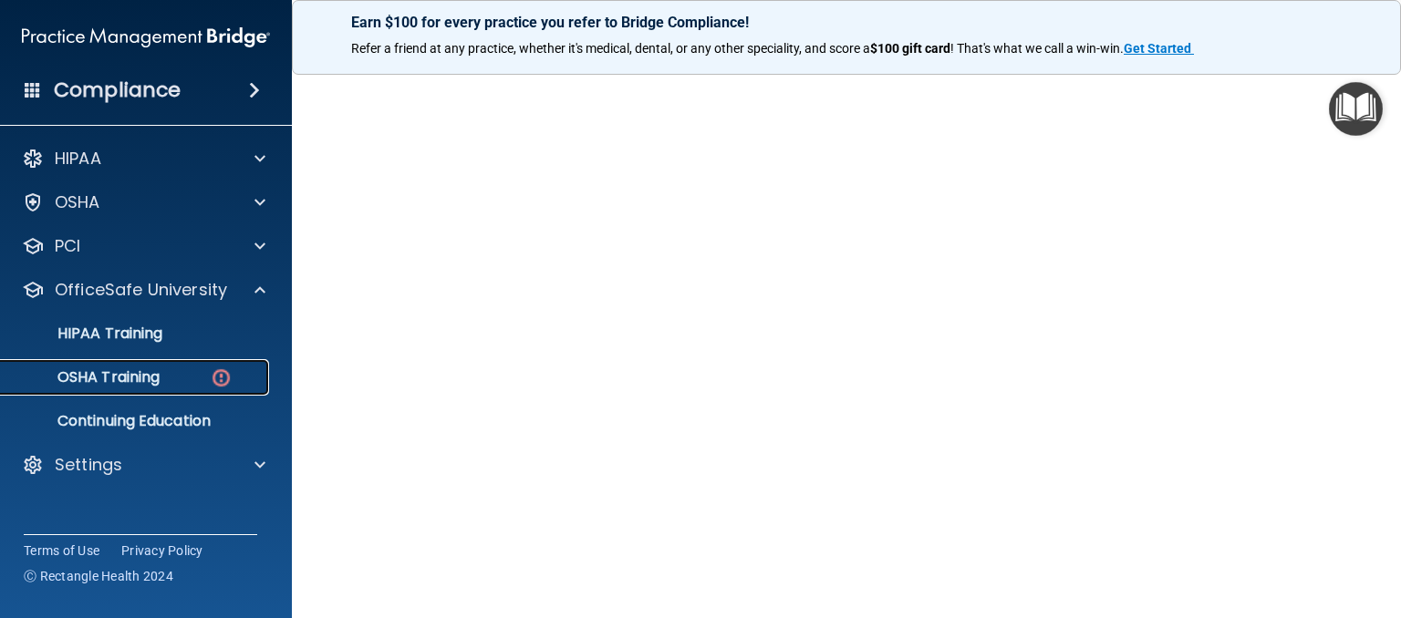
click at [146, 387] on p "OSHA Training" at bounding box center [86, 377] width 148 height 18
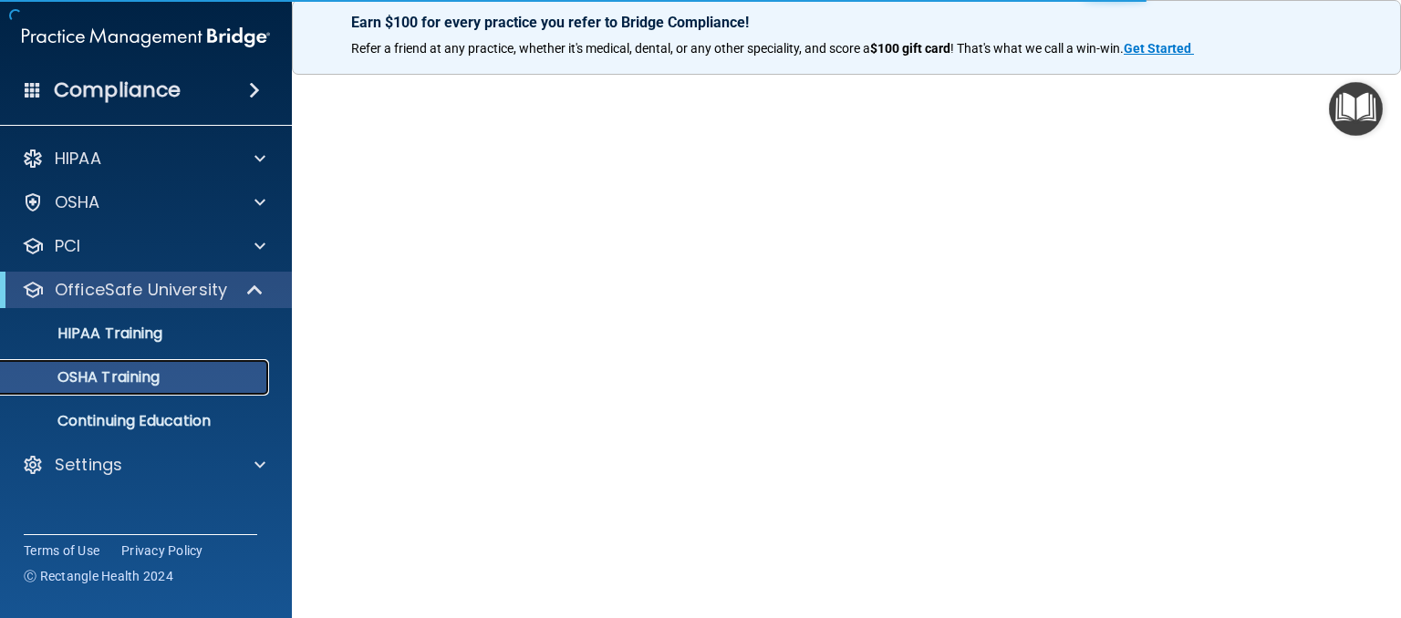
scroll to position [192, 0]
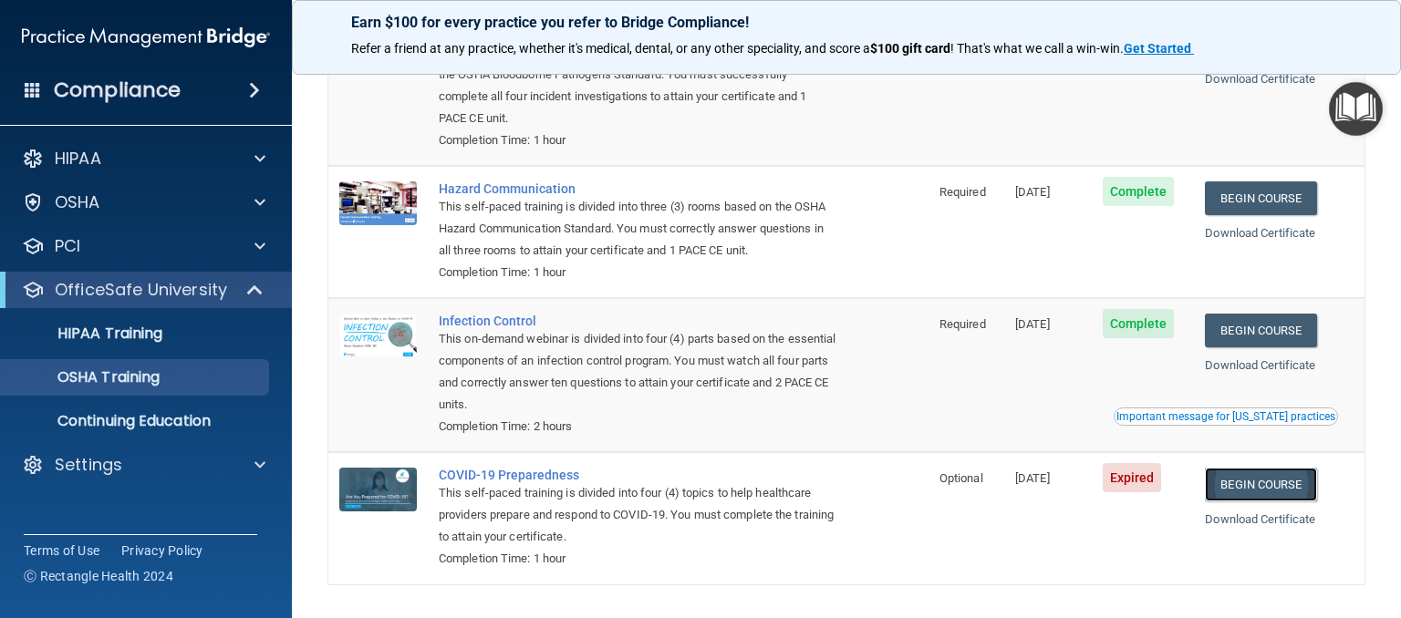
click at [1221, 493] on link "Begin Course" at bounding box center [1259, 485] width 111 height 34
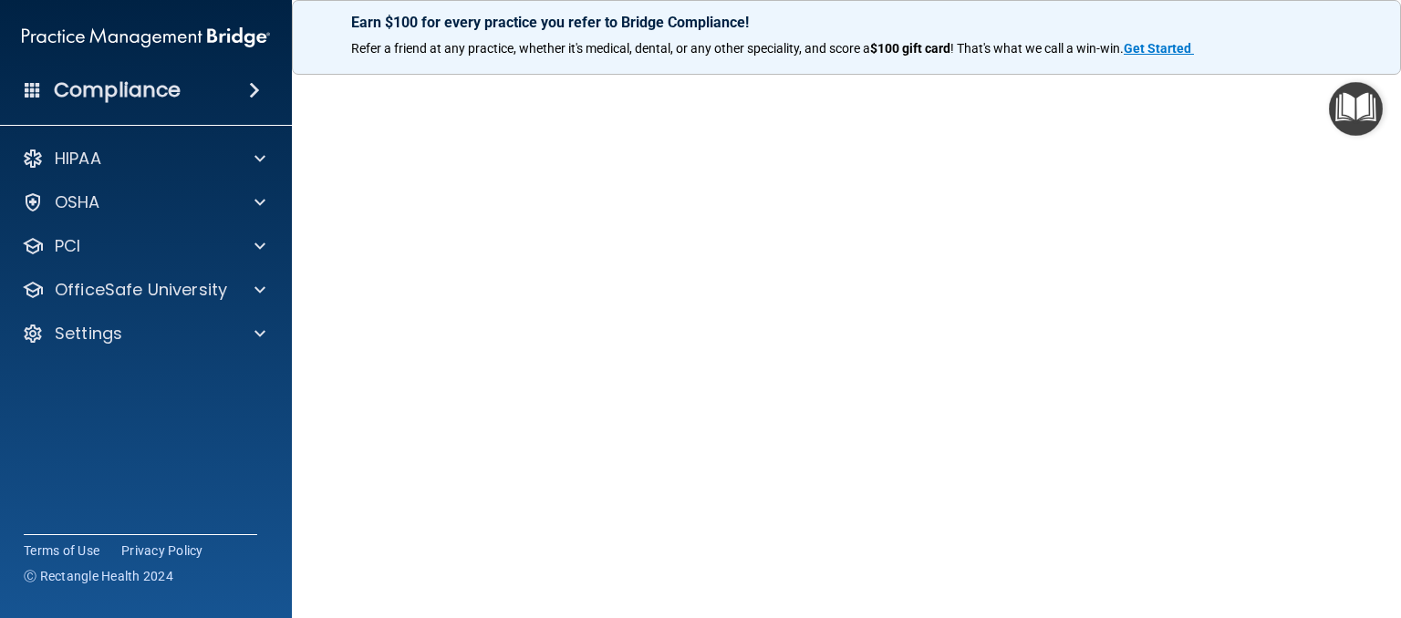
scroll to position [67, 0]
click at [257, 203] on span at bounding box center [259, 202] width 11 height 22
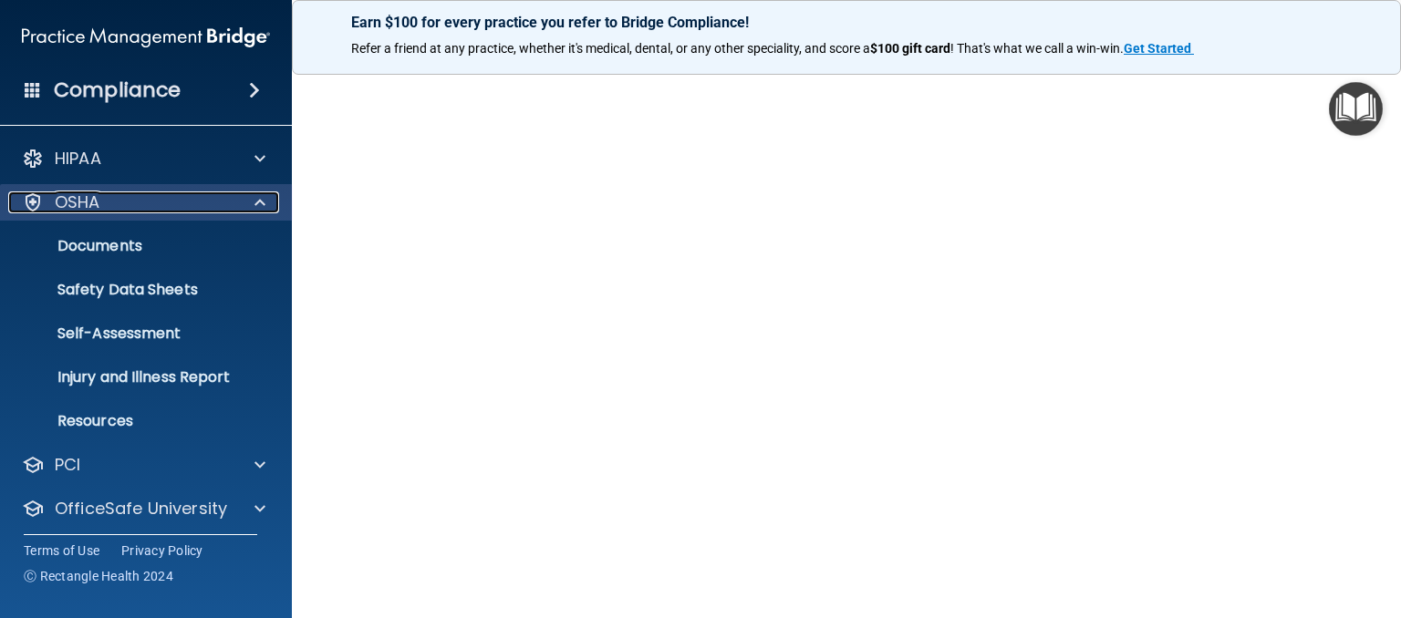
click at [254, 205] on span at bounding box center [259, 202] width 11 height 22
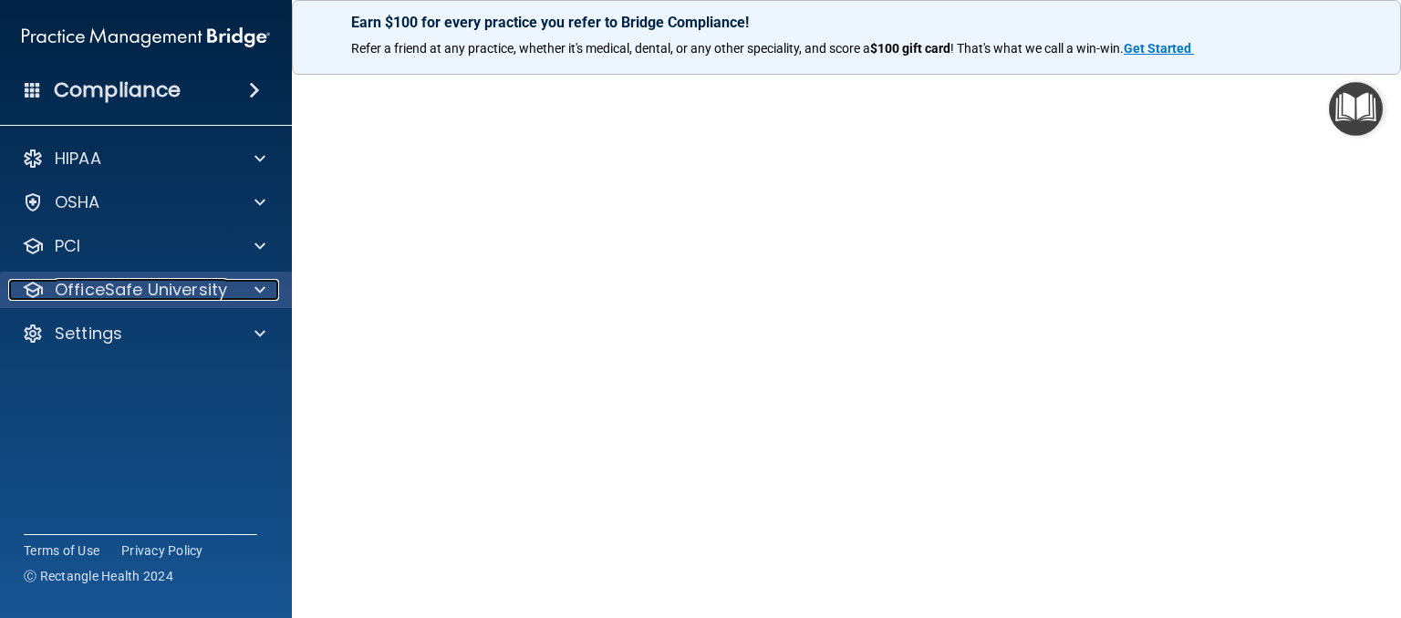
click at [255, 293] on span at bounding box center [259, 290] width 11 height 22
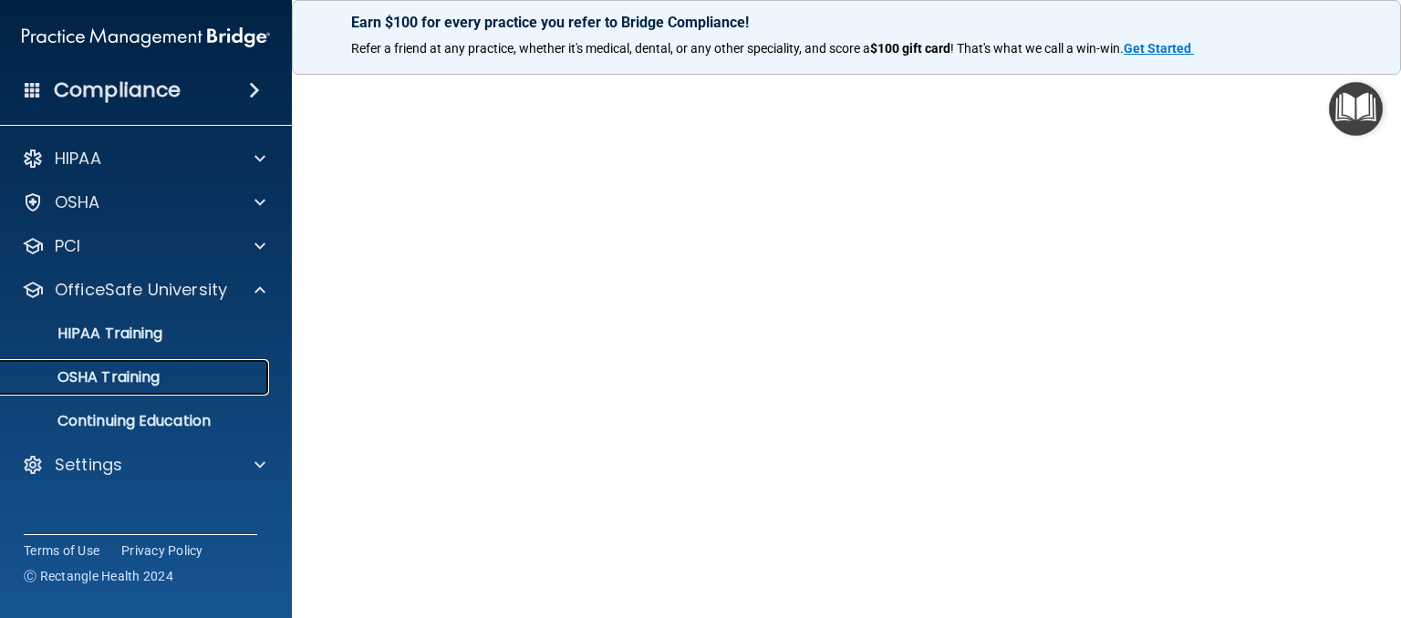
click at [137, 364] on link "OSHA Training" at bounding box center [125, 377] width 287 height 36
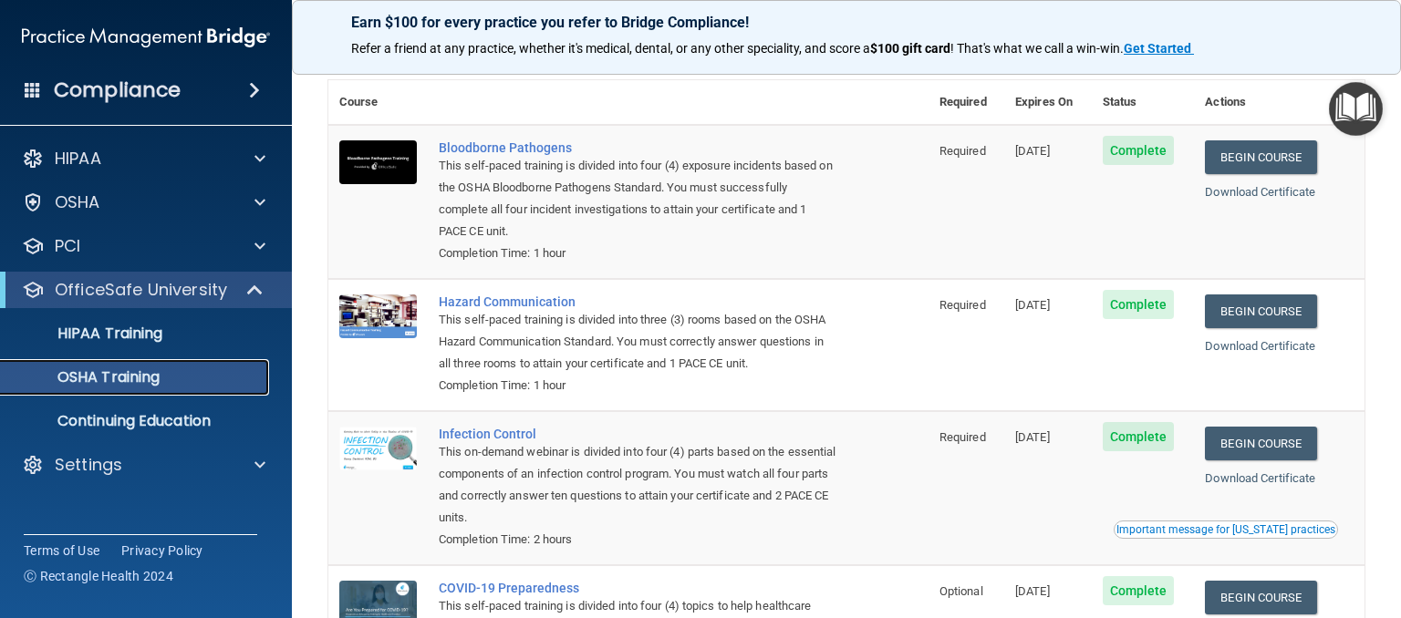
scroll to position [7, 0]
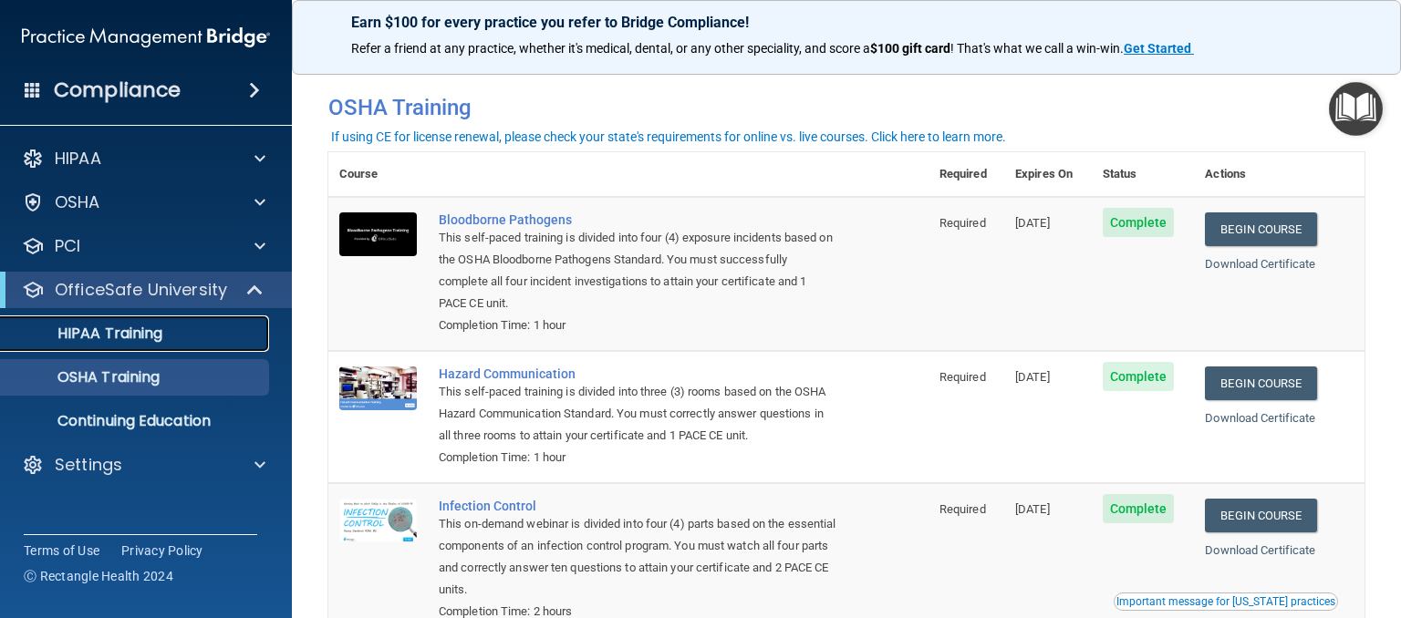
click at [102, 334] on p "HIPAA Training" at bounding box center [87, 334] width 150 height 18
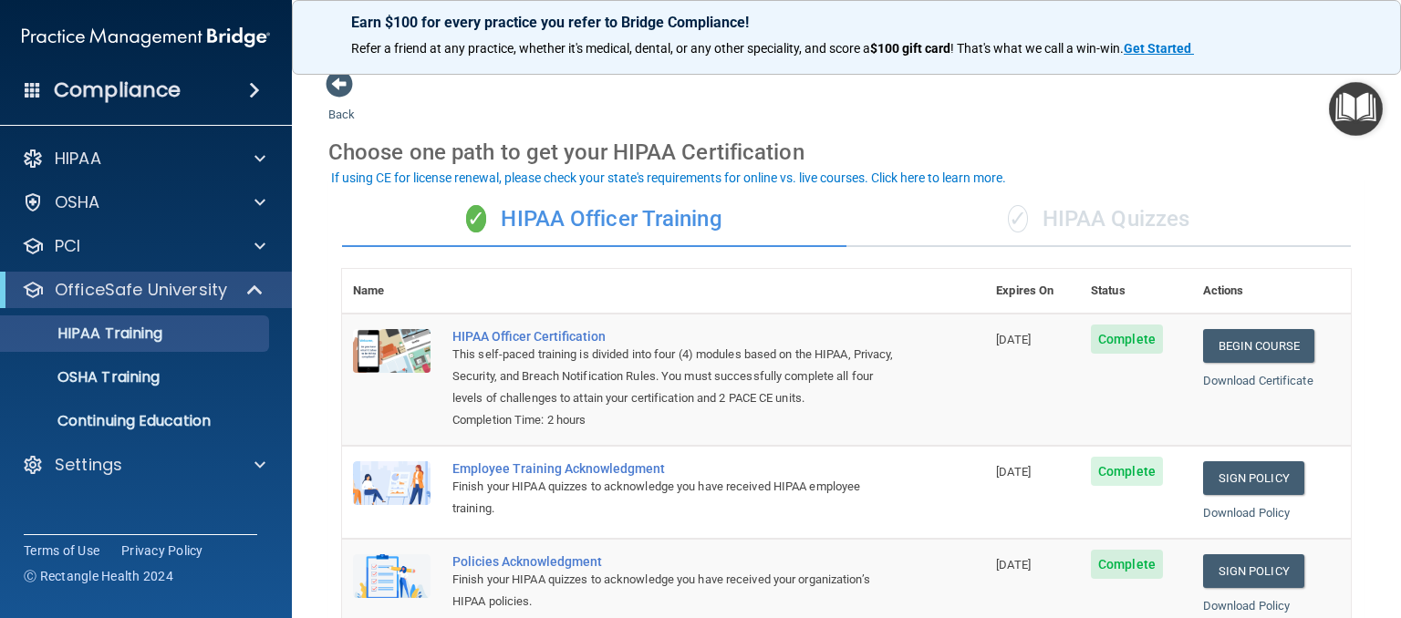
click at [1369, 98] on img "Open Resource Center" at bounding box center [1355, 109] width 54 height 54
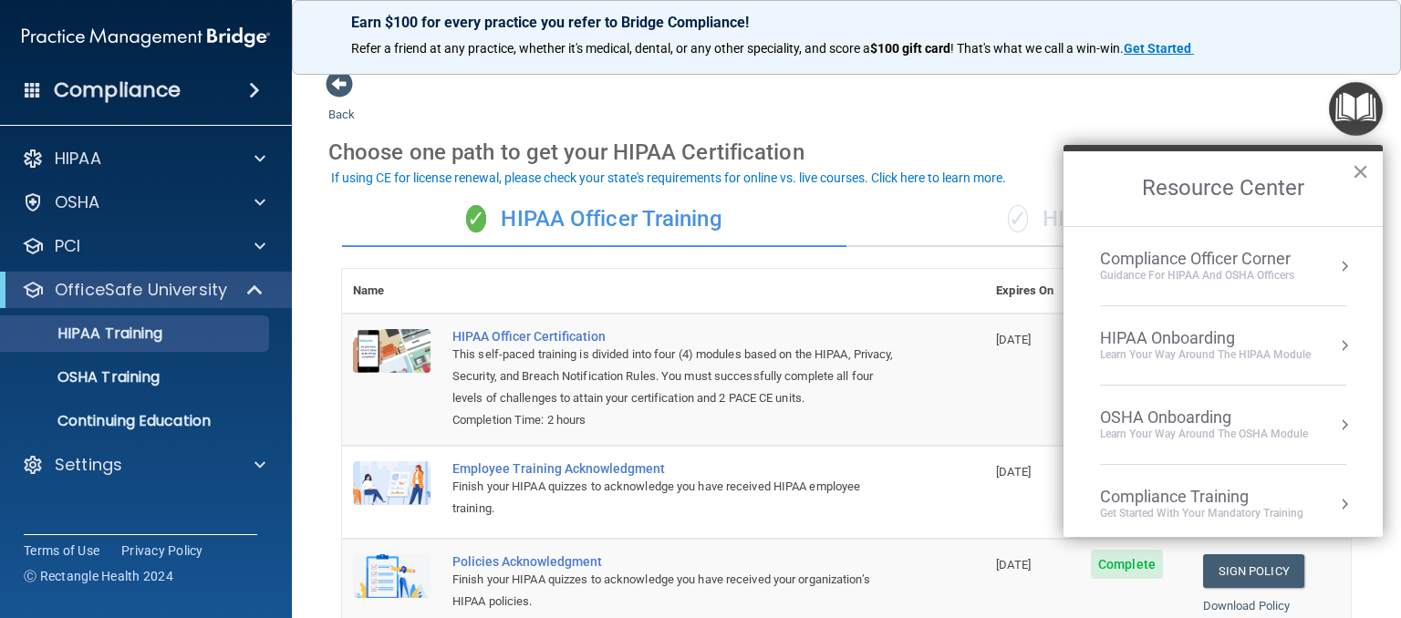
click at [1360, 165] on button "×" at bounding box center [1359, 171] width 17 height 29
